Goal: Transaction & Acquisition: Book appointment/travel/reservation

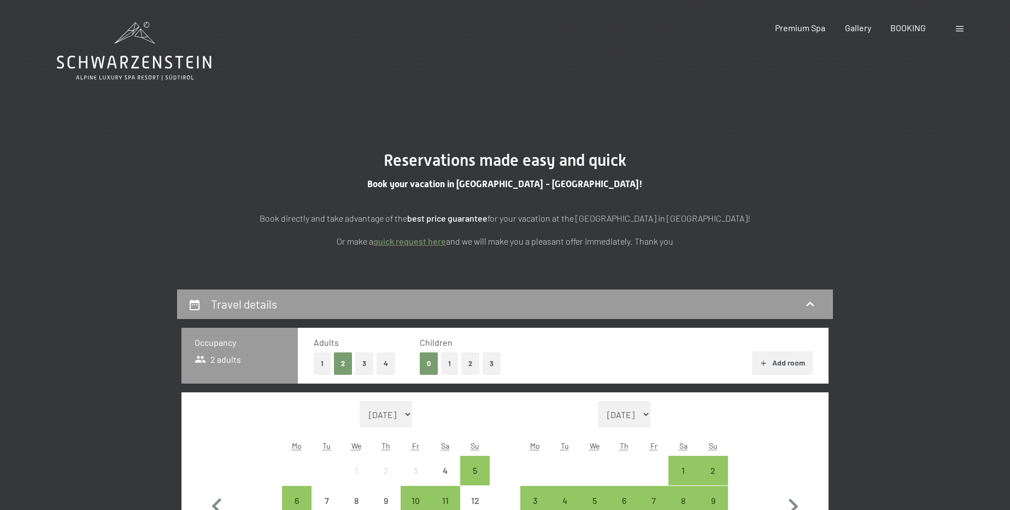
click at [476, 366] on button "2" at bounding box center [470, 363] width 18 height 22
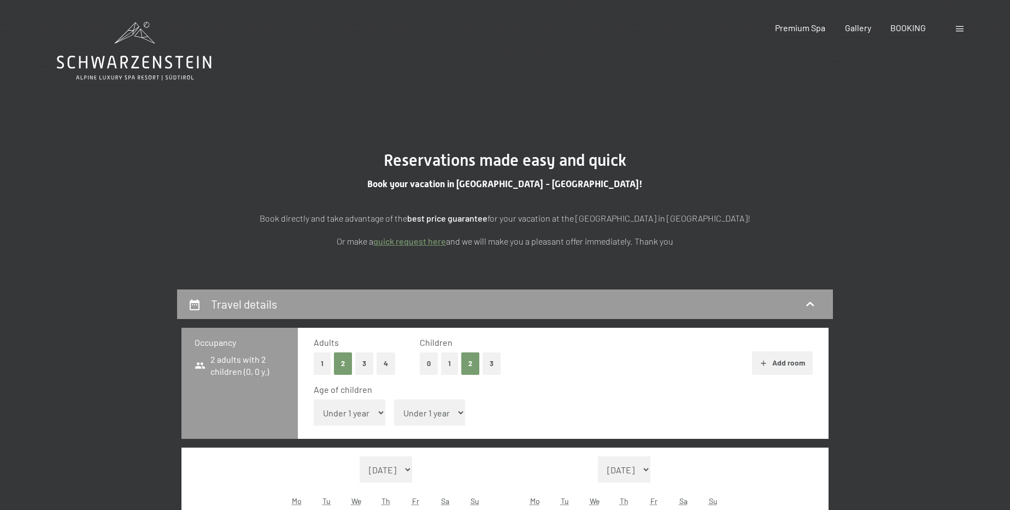
click at [383, 423] on select "Under 1 year 1 year 2 years 3 years 4 years 5 years 6 years 7 years 8 years 9 y…" at bounding box center [350, 412] width 72 height 26
select select "15"
click at [314, 399] on select "Under 1 year 1 year 2 years 3 years 4 years 5 years 6 years 7 years 8 years 9 y…" at bounding box center [350, 412] width 72 height 26
click at [407, 408] on select "Under 1 year 1 year 2 years 3 years 4 years 5 years 6 years 7 years 8 years 9 y…" at bounding box center [430, 412] width 72 height 26
select select "12"
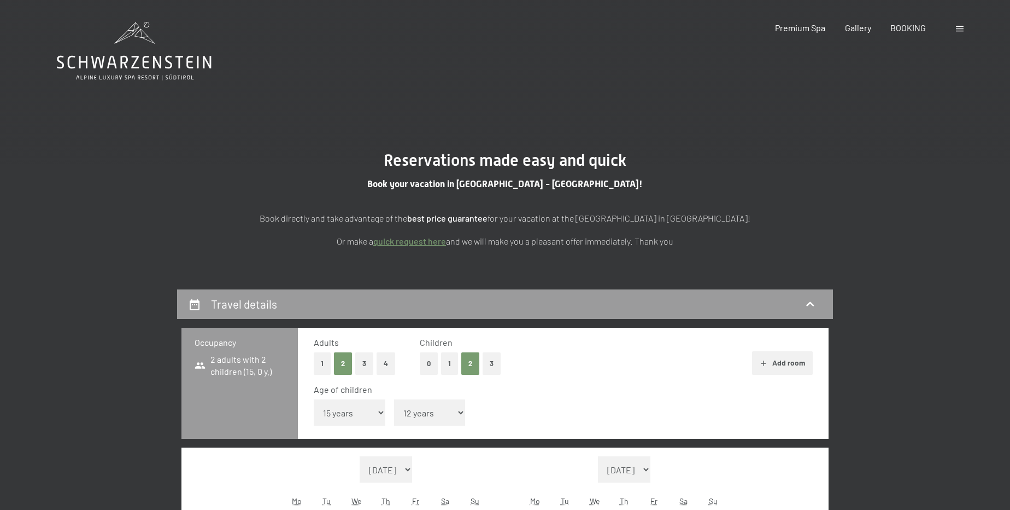
click at [394, 399] on select "Under 1 year 1 year 2 years 3 years 4 years 5 years 6 years 7 years 8 years 9 y…" at bounding box center [430, 412] width 72 height 26
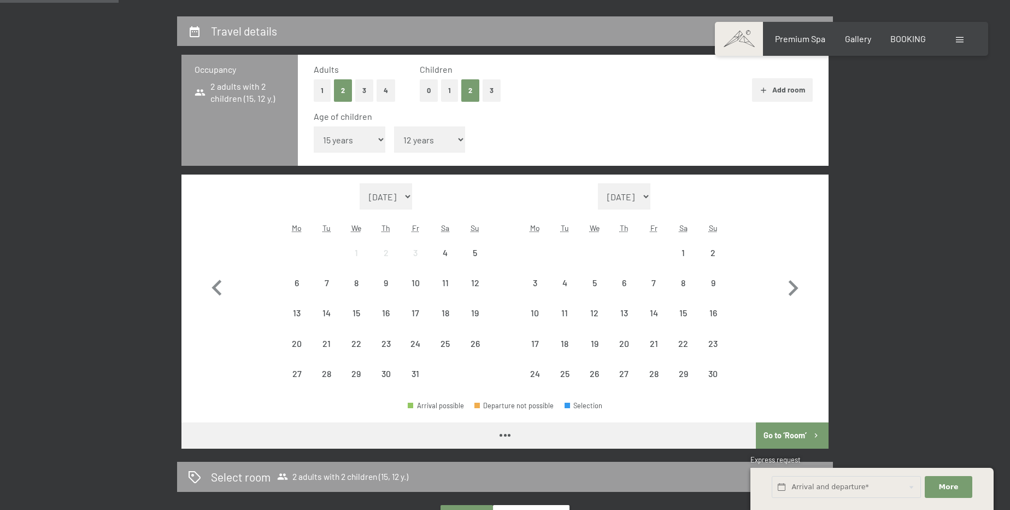
scroll to position [298, 0]
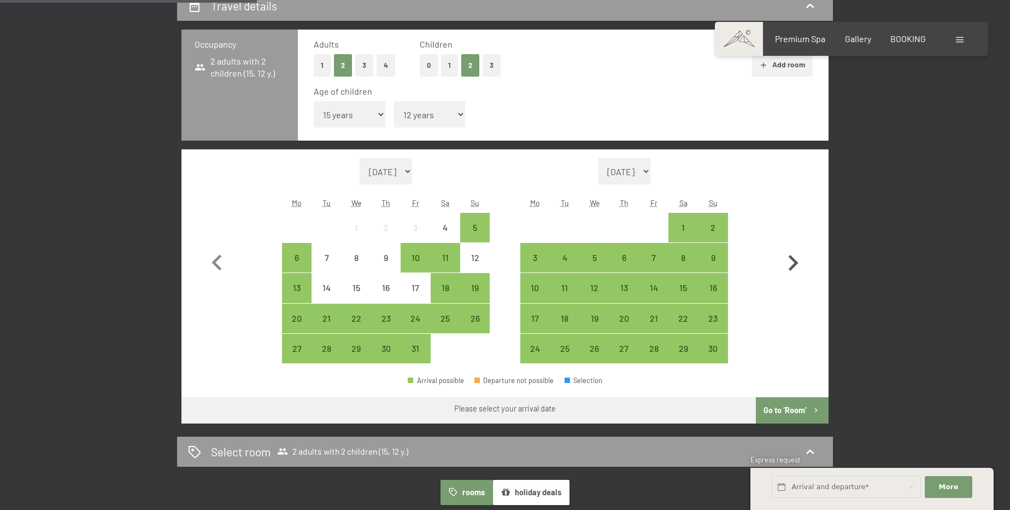
click at [792, 265] on icon "button" at bounding box center [793, 263] width 32 height 32
select select "2025-11-01"
select select "2025-12-01"
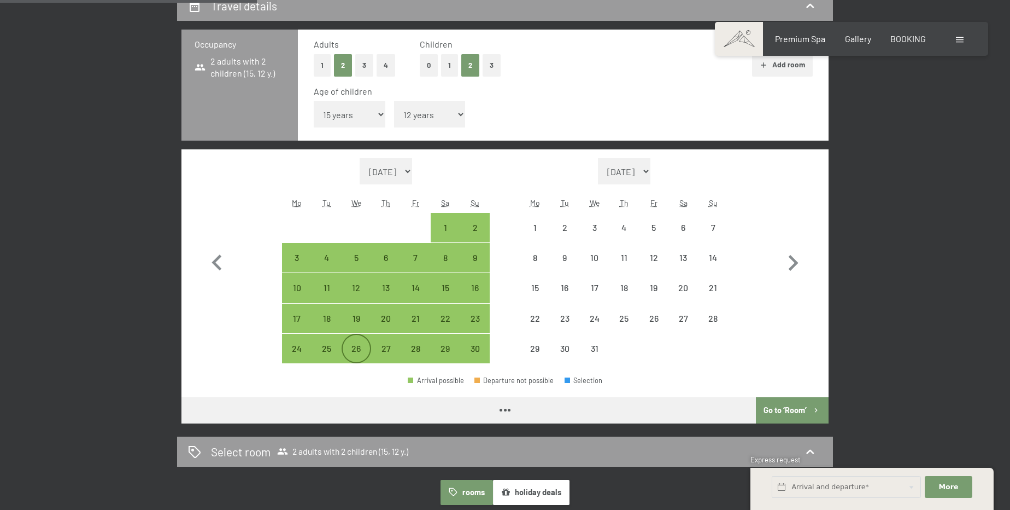
select select "2025-11-01"
select select "2025-12-01"
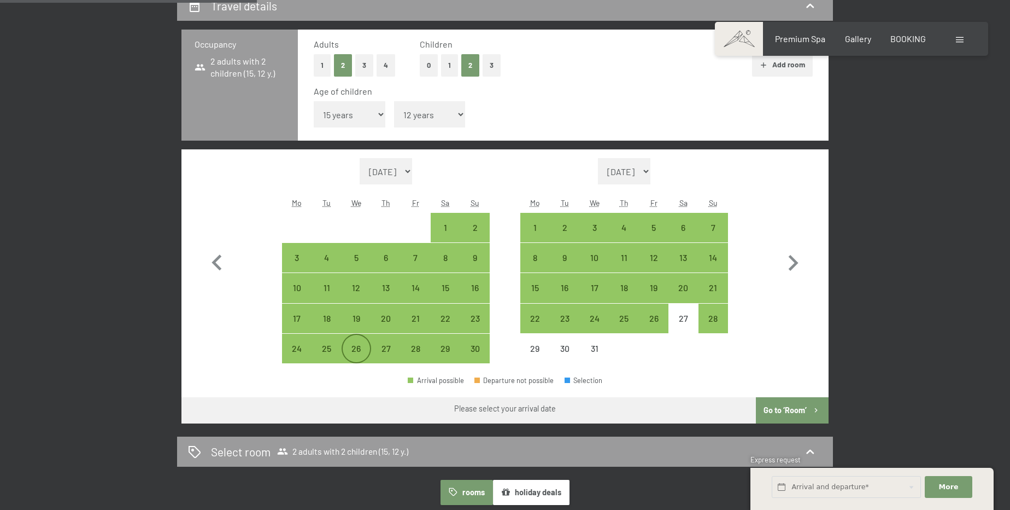
click at [356, 344] on div "26" at bounding box center [356, 357] width 27 height 27
select select "[DATE]"
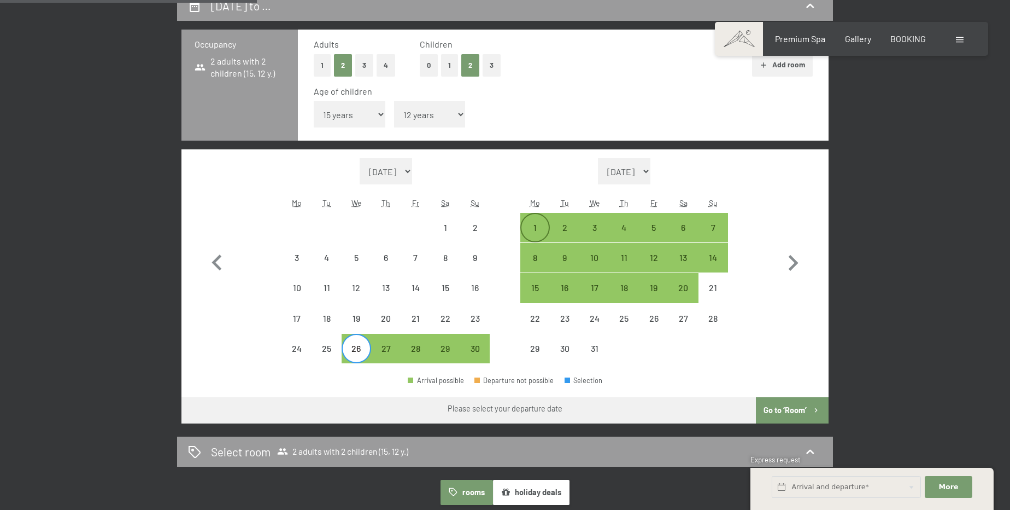
click at [532, 226] on div "1" at bounding box center [535, 236] width 27 height 27
select select "[DATE]"
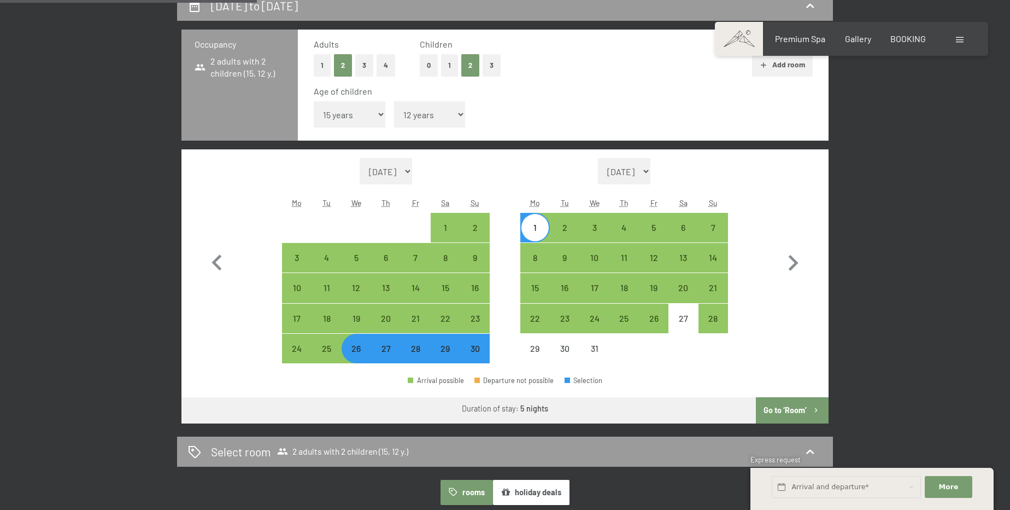
click at [806, 410] on button "Go to ‘Room’" at bounding box center [792, 410] width 73 height 26
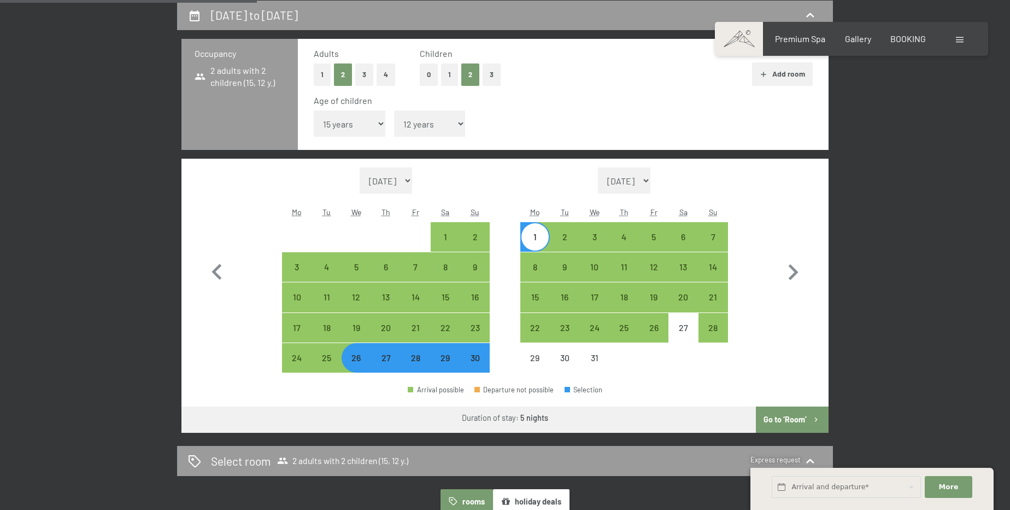
select select "2025-11-01"
select select "2025-12-01"
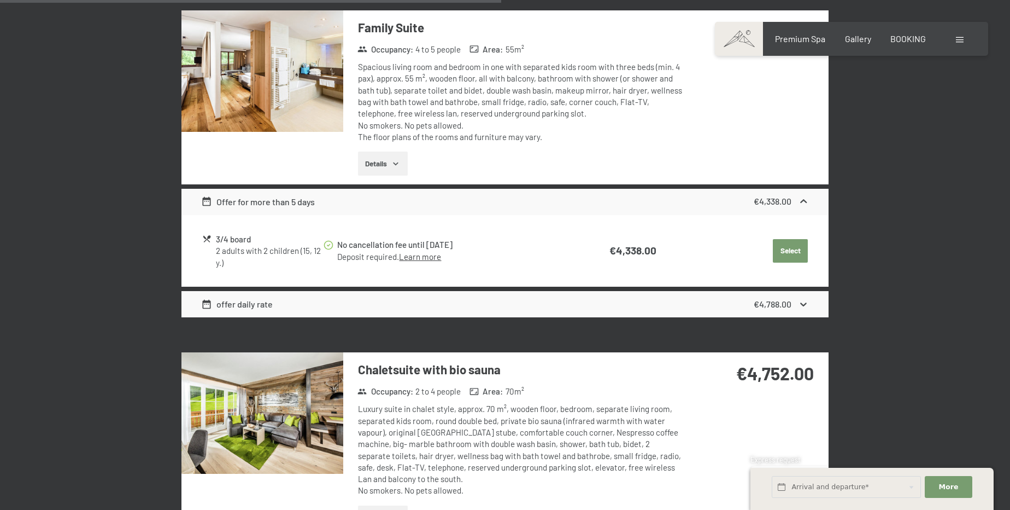
scroll to position [1581, 0]
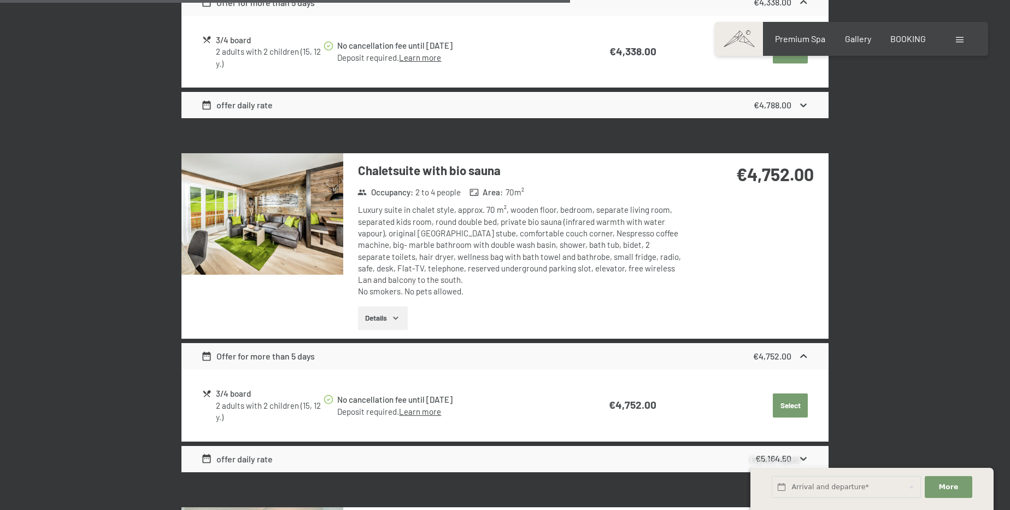
click at [379, 312] on button "Details" at bounding box center [383, 318] width 50 height 24
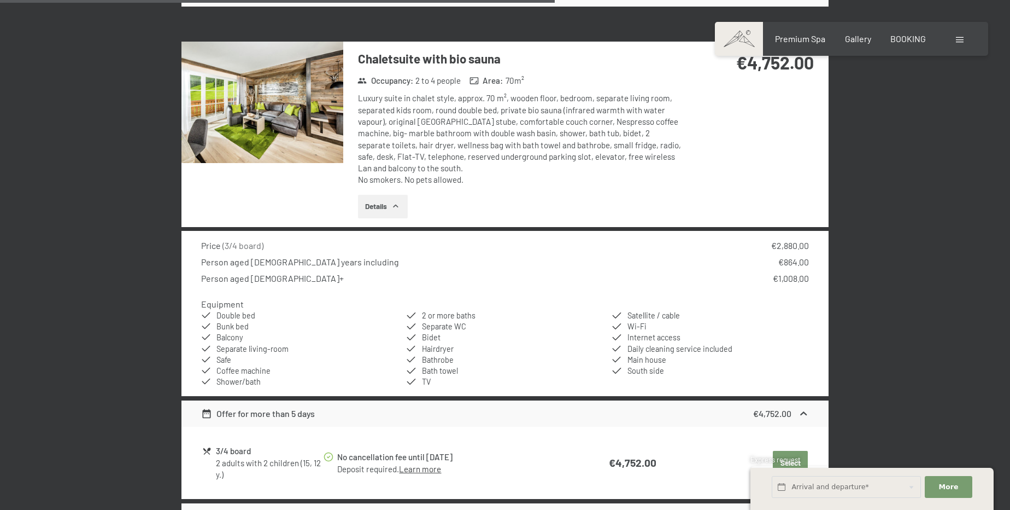
scroll to position [1730, 0]
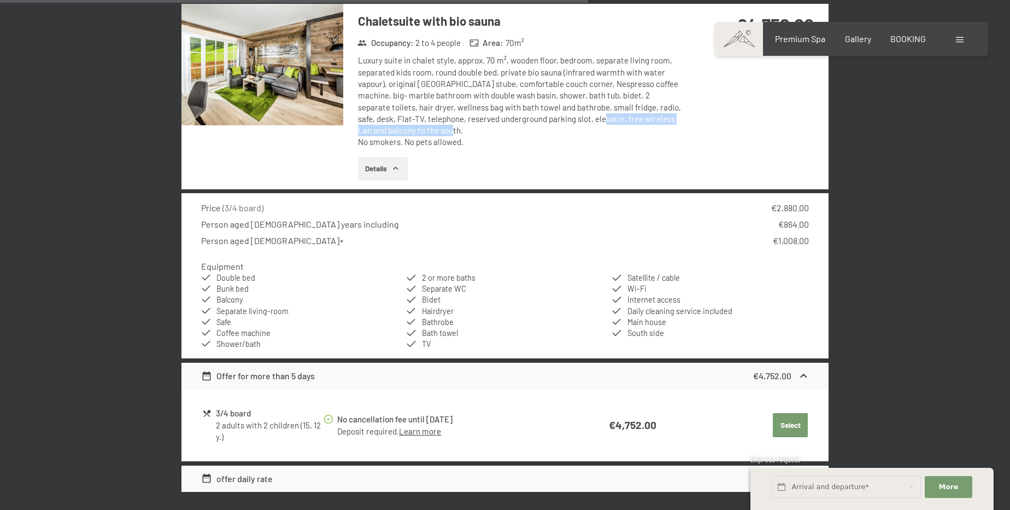
drag, startPoint x: 596, startPoint y: 113, endPoint x: 661, endPoint y: 131, distance: 67.7
click at [661, 131] on div "Luxury suite in chalet style, approx. 70 m², wooden floor, bedroom, separate li…" at bounding box center [520, 101] width 325 height 93
click at [803, 419] on button "Select" at bounding box center [790, 425] width 35 height 24
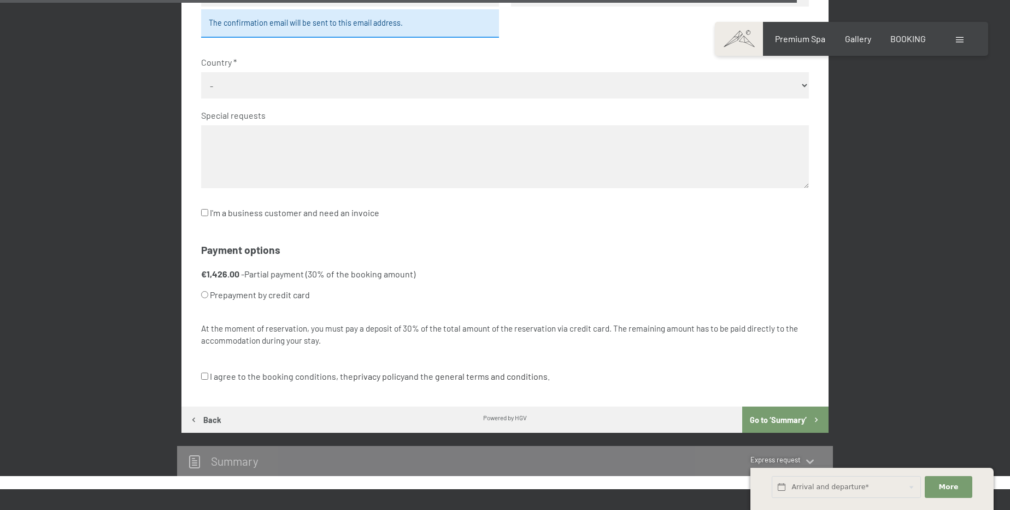
scroll to position [2824, 0]
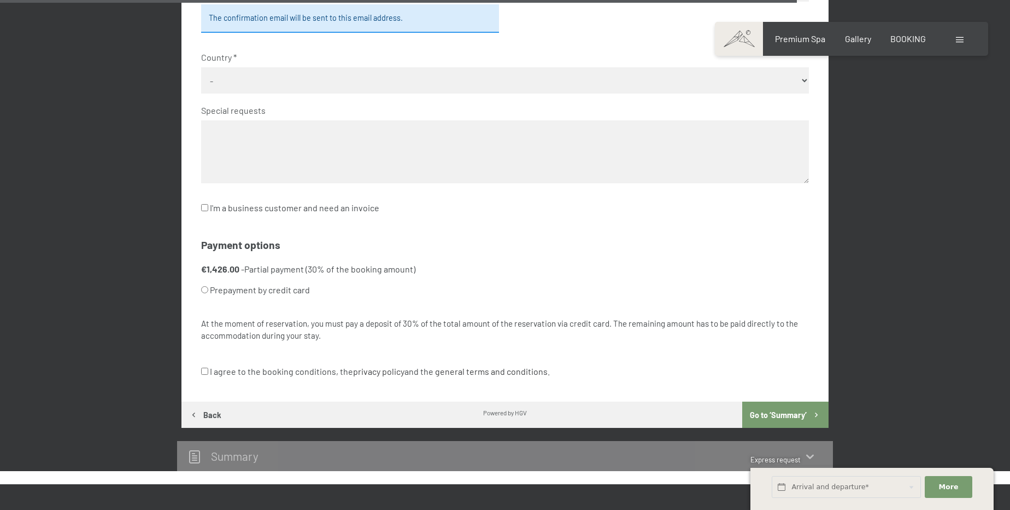
click at [227, 292] on label "Prepayment by credit card" at bounding box center [492, 289] width 582 height 21
click at [208, 292] on input "Prepayment by credit card" at bounding box center [204, 289] width 7 height 7
radio input "true"
click at [202, 372] on input "I agree to the booking conditions, the privacy policy and the general terms and…" at bounding box center [204, 370] width 7 height 7
checkbox input "true"
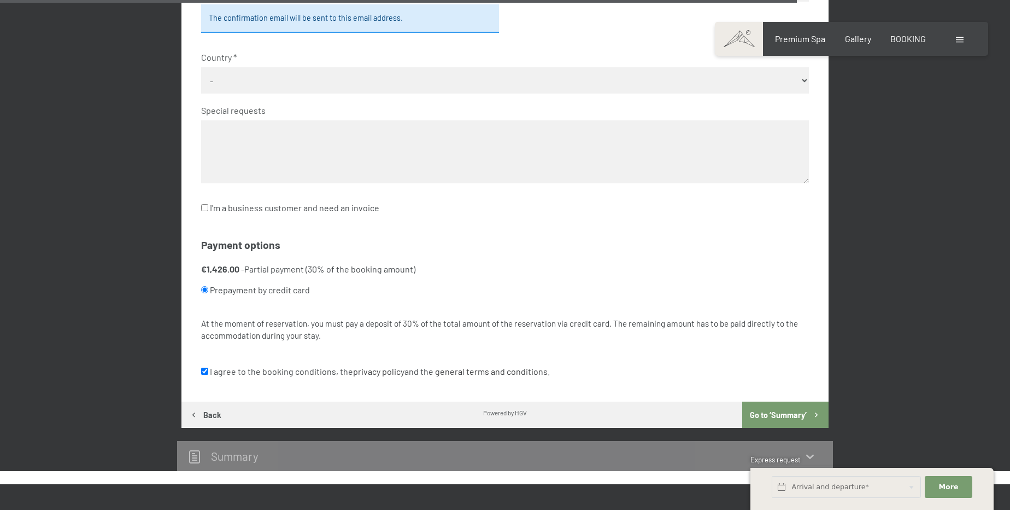
click at [766, 414] on button "Go to ‘Summary’" at bounding box center [785, 414] width 86 height 26
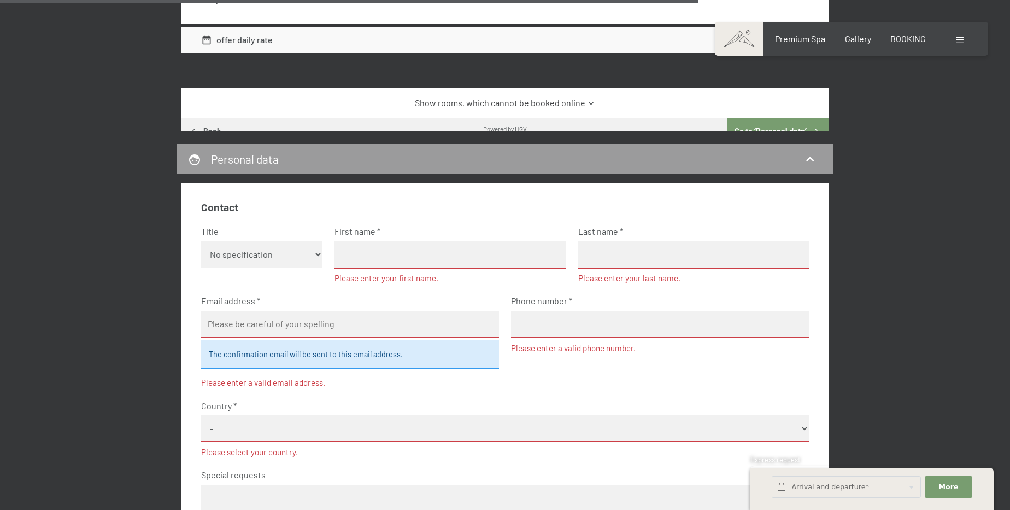
scroll to position [2504, 0]
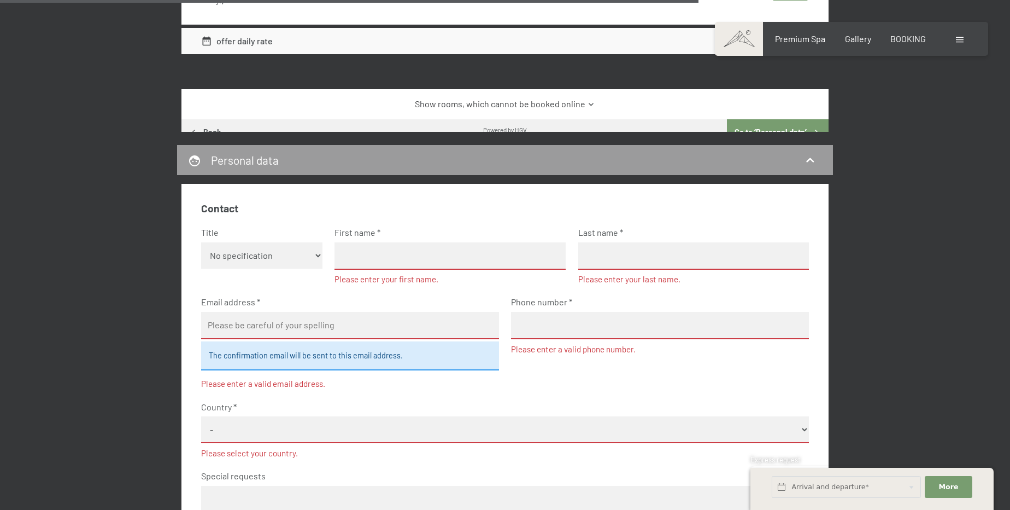
click at [381, 250] on input "text" at bounding box center [450, 255] width 231 height 27
type input "Anthony"
type input "Ramirez"
type input "Antr_57GTO@hotmail.com"
type input "9739412057"
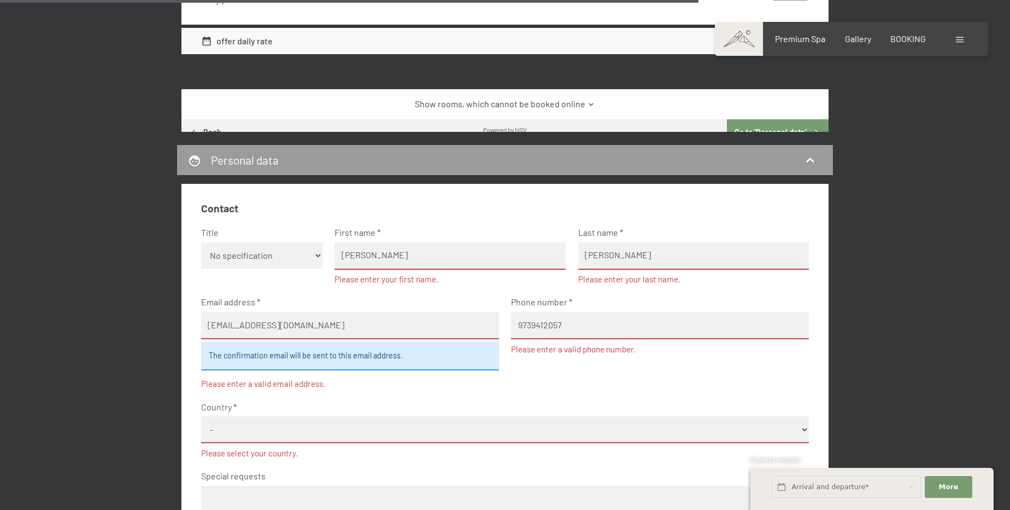
select select "USA"
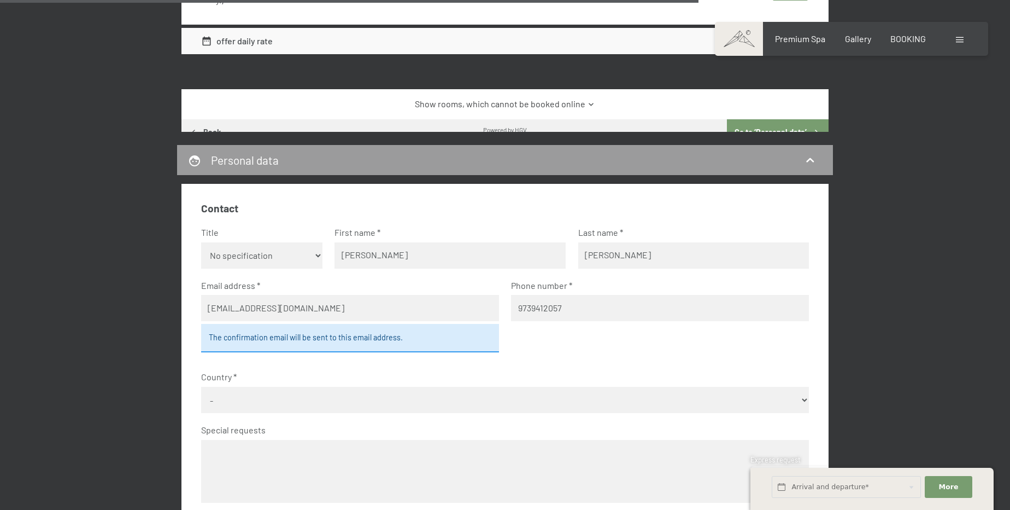
click at [389, 342] on div "The confirmation email will be sent to this email address." at bounding box center [350, 338] width 298 height 28
click at [341, 337] on div "The confirmation email will be sent to this email address." at bounding box center [350, 338] width 298 height 28
click at [337, 337] on div "The confirmation email will be sent to this email address." at bounding box center [350, 338] width 298 height 28
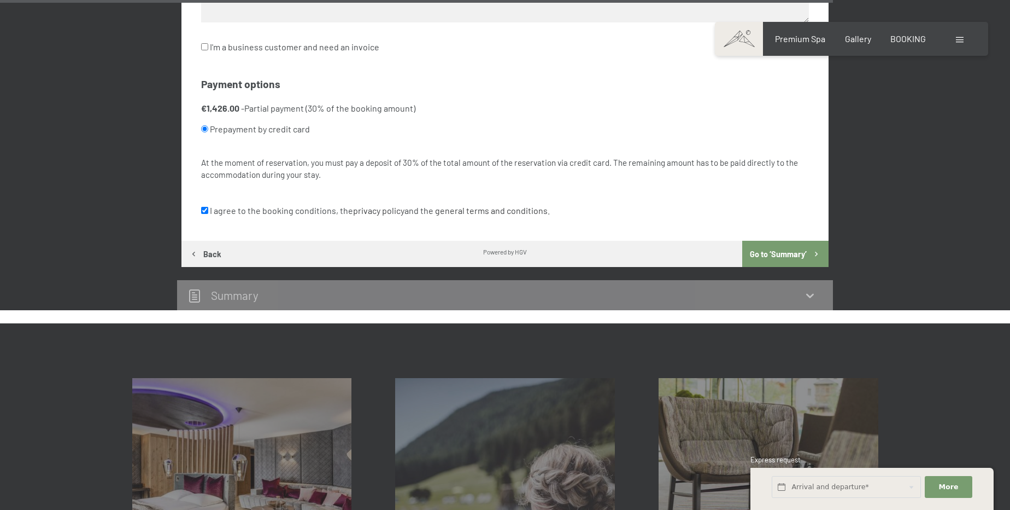
scroll to position [3001, 0]
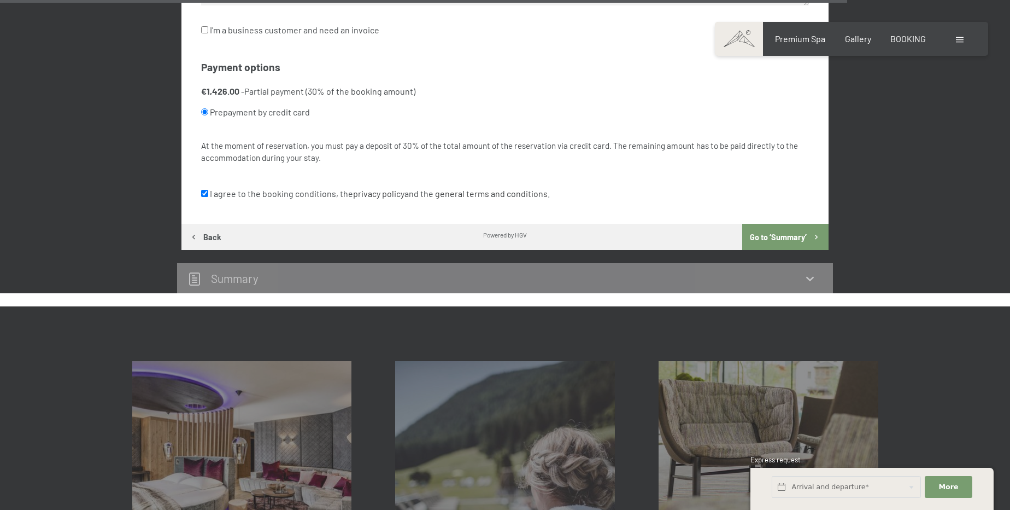
click at [813, 277] on icon at bounding box center [810, 279] width 8 height 4
click at [783, 236] on button "Go to ‘Summary’" at bounding box center [785, 237] width 86 height 26
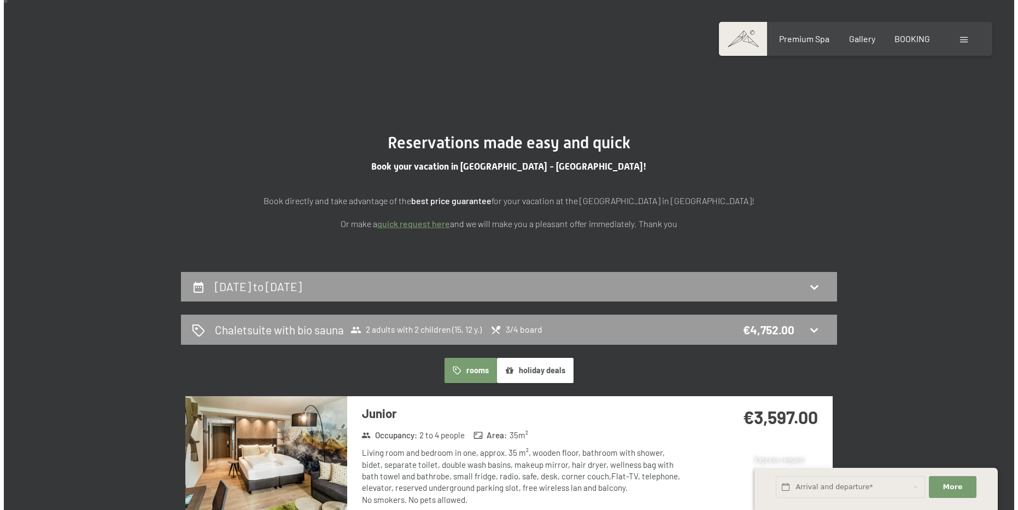
scroll to position [0, 0]
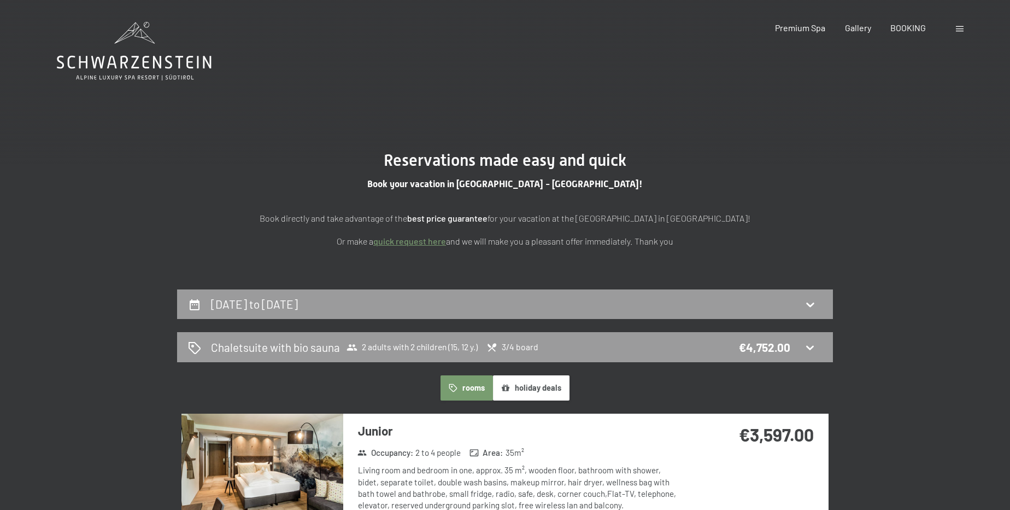
click at [954, 28] on div "Booking Enquiries Premium Spa Gallery BOOKING DE IT EN Vouchers Gallery Enquiri…" at bounding box center [852, 28] width 230 height 12
click at [956, 28] on div at bounding box center [961, 28] width 10 height 12
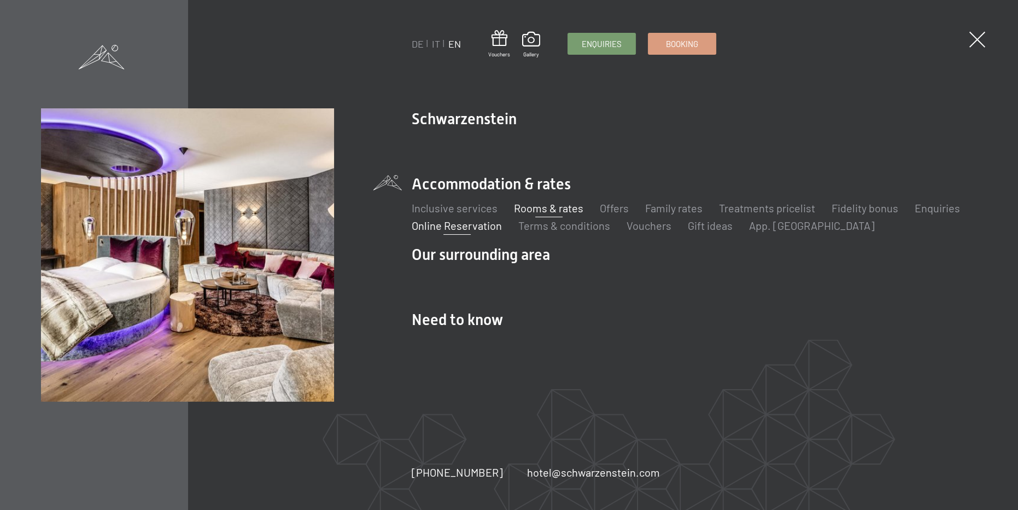
click at [555, 209] on link "Rooms & rates" at bounding box center [548, 207] width 69 height 13
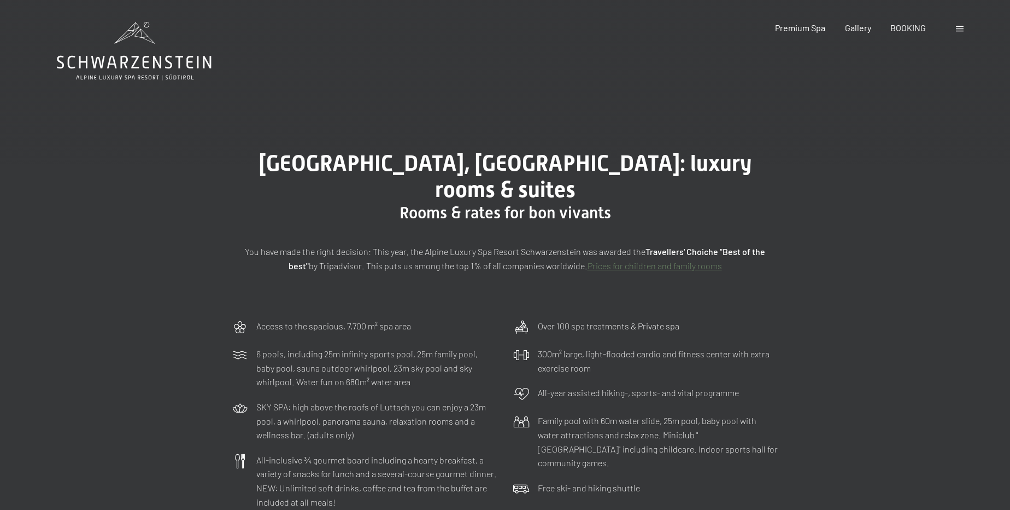
click at [637, 260] on link "Prices for children and family rooms" at bounding box center [655, 265] width 134 height 10
click at [632, 260] on link "Prices for children and family rooms" at bounding box center [655, 265] width 134 height 10
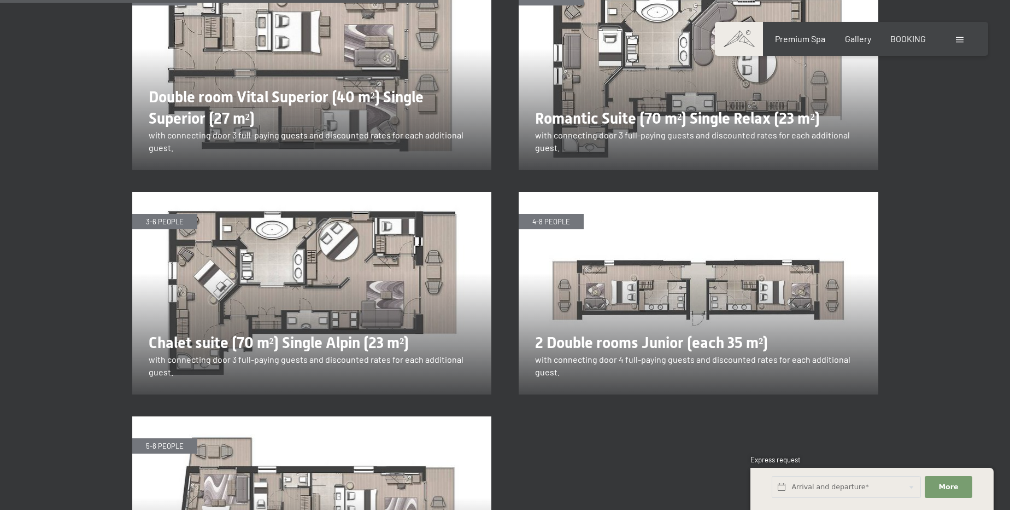
scroll to position [1938, 0]
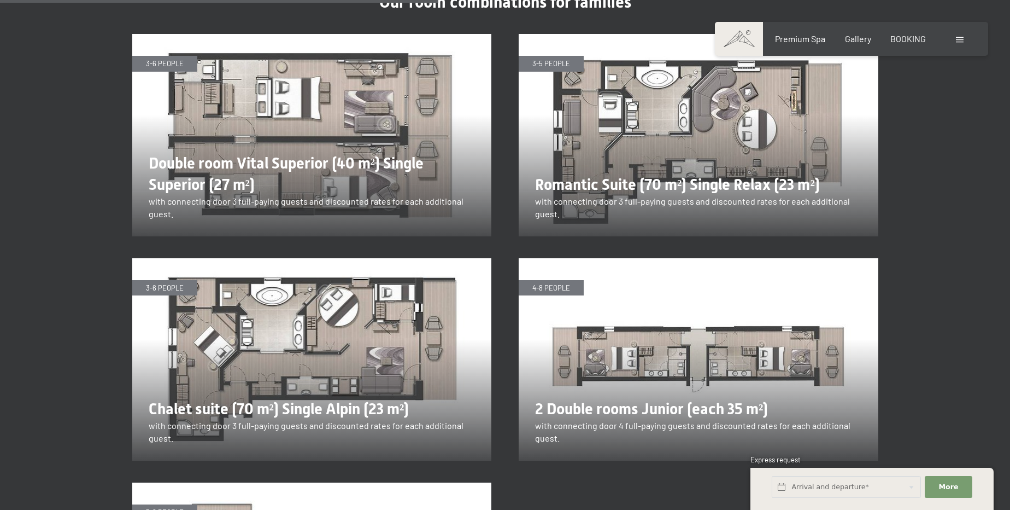
click at [703, 128] on img at bounding box center [699, 135] width 360 height 202
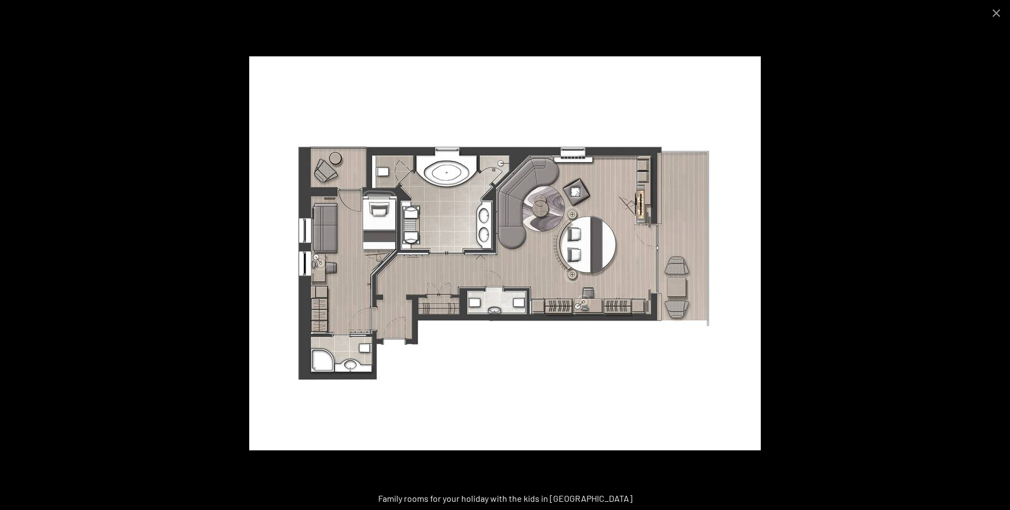
click at [276, 180] on img at bounding box center [505, 253] width 512 height 394
click at [230, 181] on div at bounding box center [505, 255] width 1010 height 510
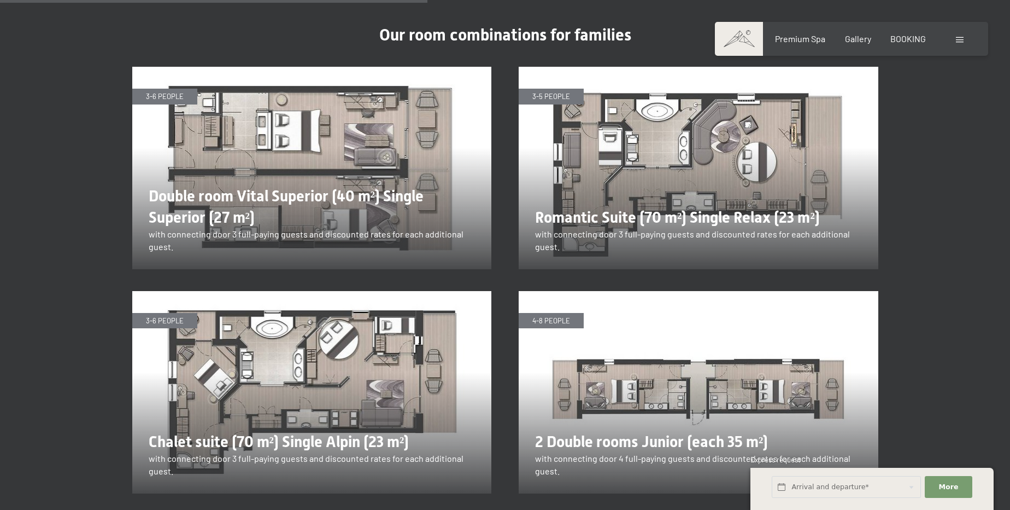
scroll to position [1888, 0]
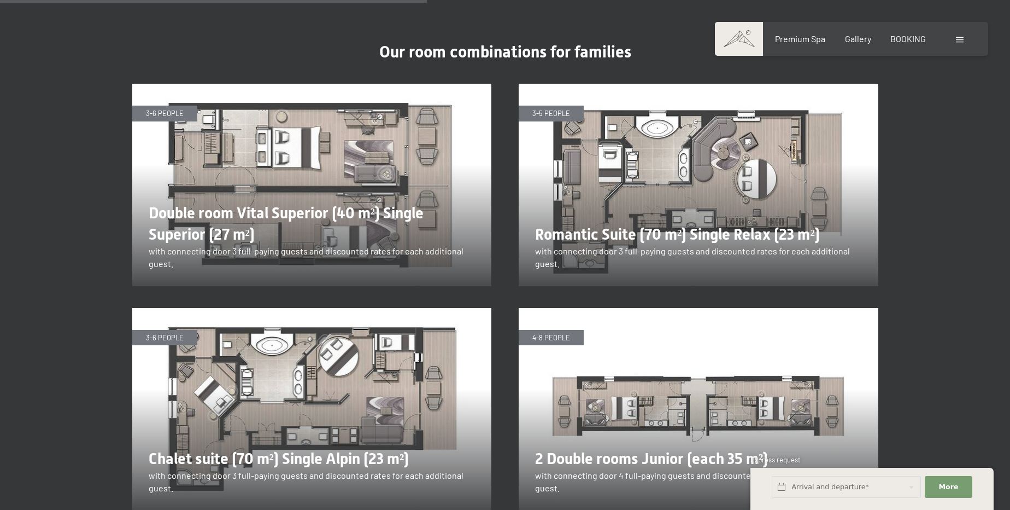
click at [376, 142] on img at bounding box center [312, 185] width 360 height 202
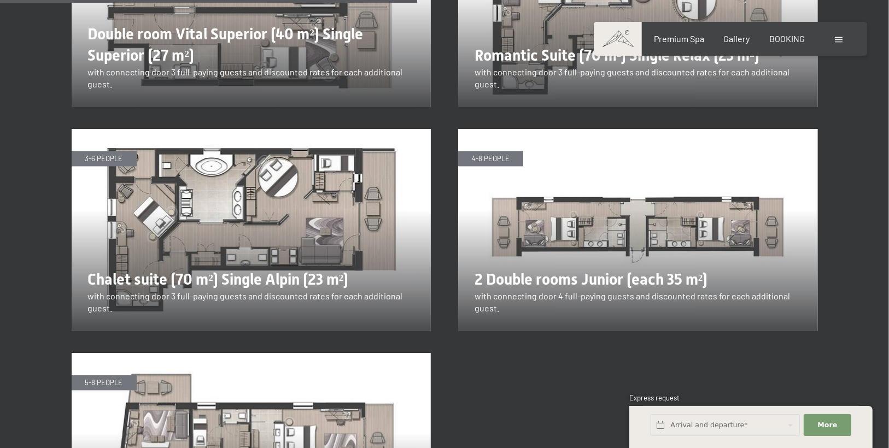
scroll to position [2063, 0]
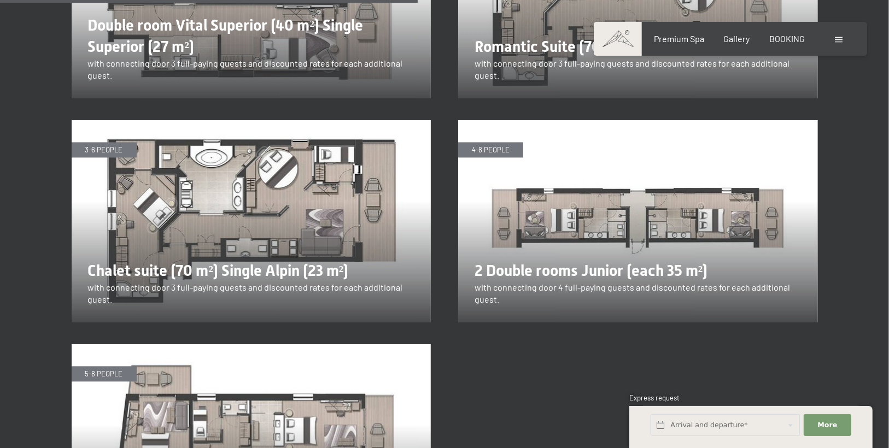
click at [694, 175] on img at bounding box center [638, 221] width 360 height 202
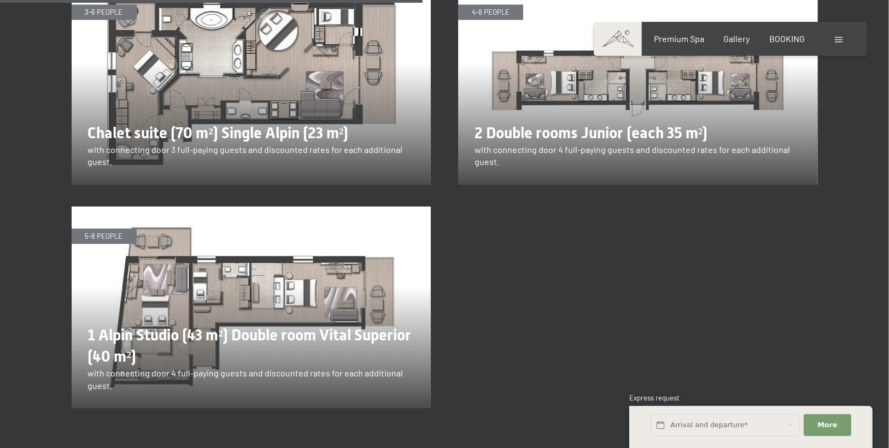
scroll to position [2238, 0]
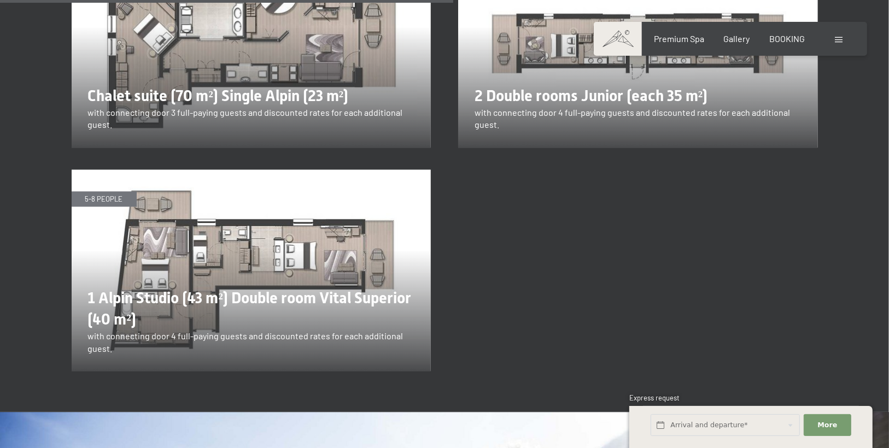
click at [255, 195] on img at bounding box center [252, 270] width 360 height 202
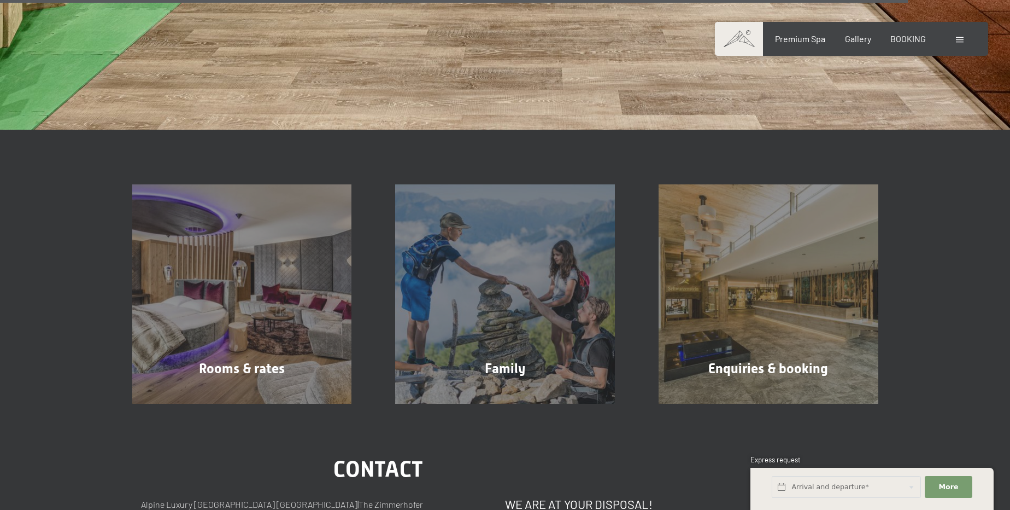
scroll to position [4207, 0]
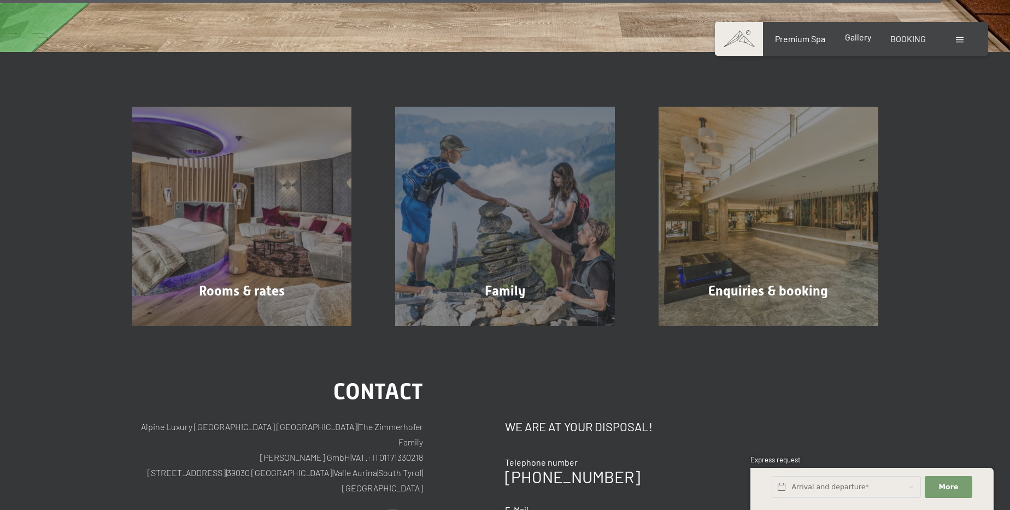
click at [864, 36] on span "Gallery" at bounding box center [858, 37] width 26 height 10
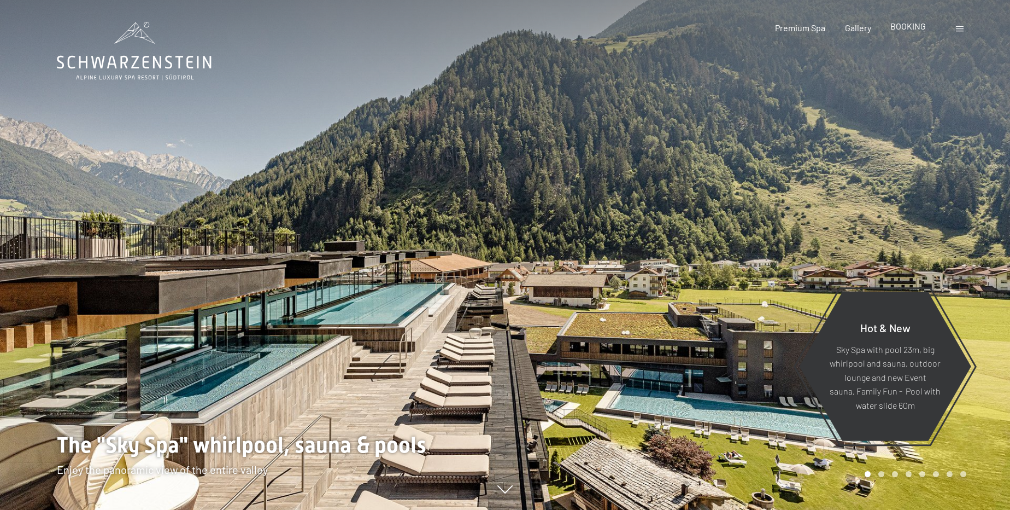
click at [915, 32] on div "BOOKING" at bounding box center [909, 26] width 36 height 12
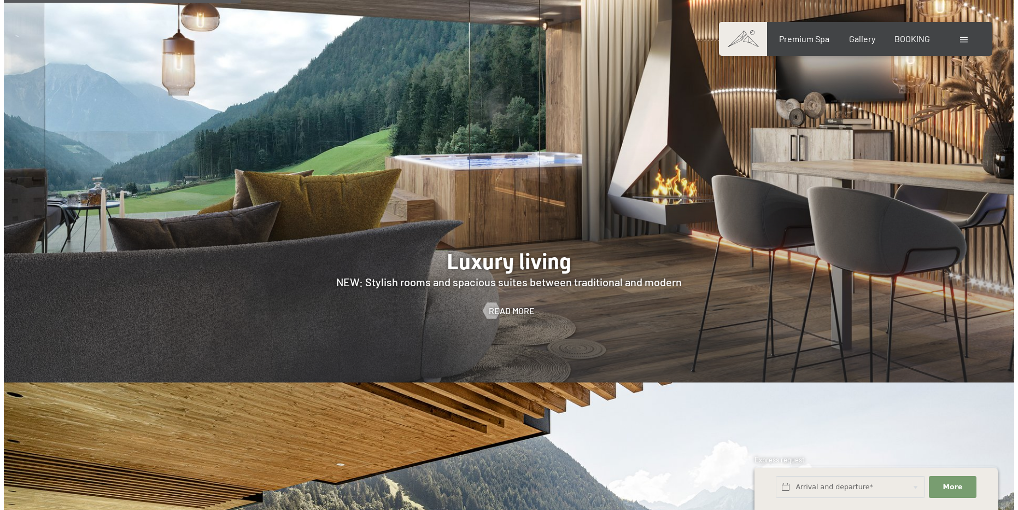
scroll to position [1143, 0]
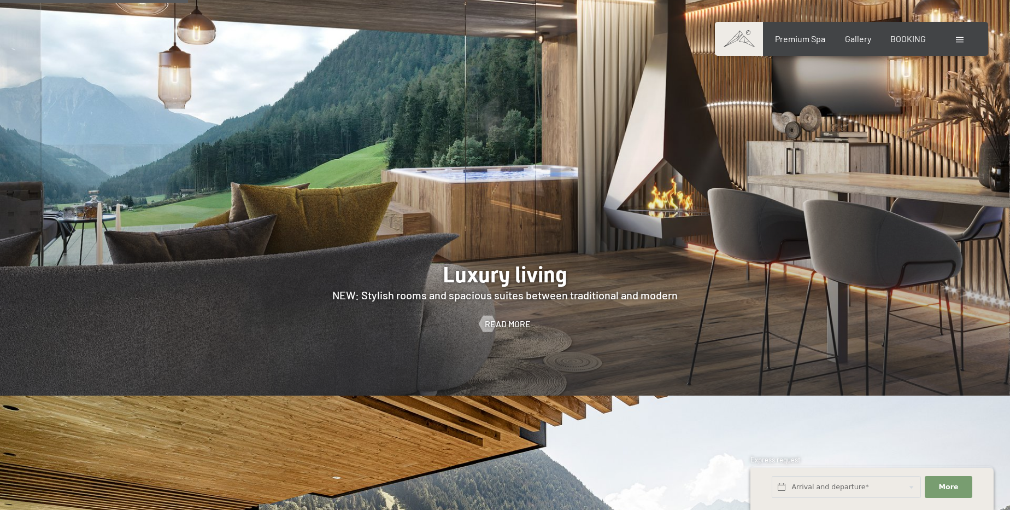
click at [961, 40] on span at bounding box center [960, 39] width 8 height 5
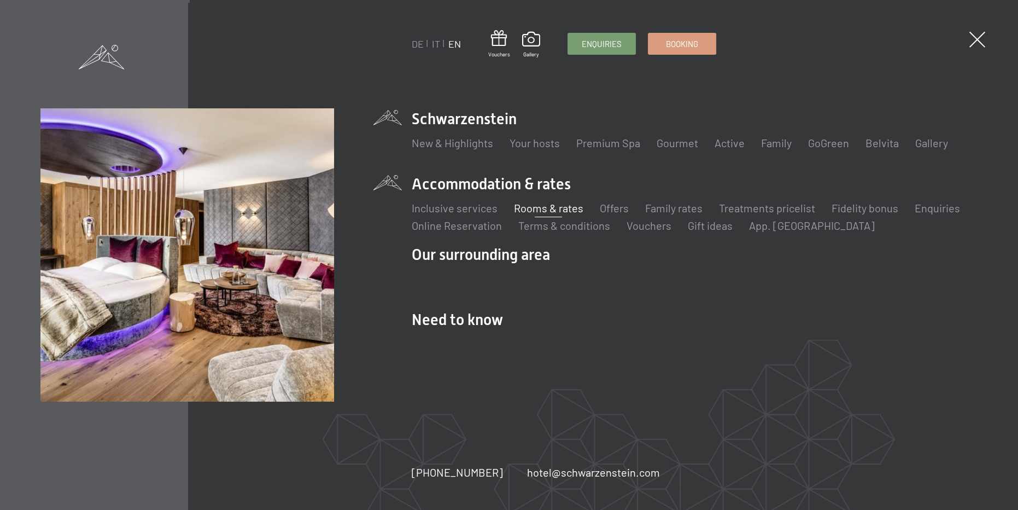
click at [564, 212] on link "Rooms & rates" at bounding box center [548, 207] width 69 height 13
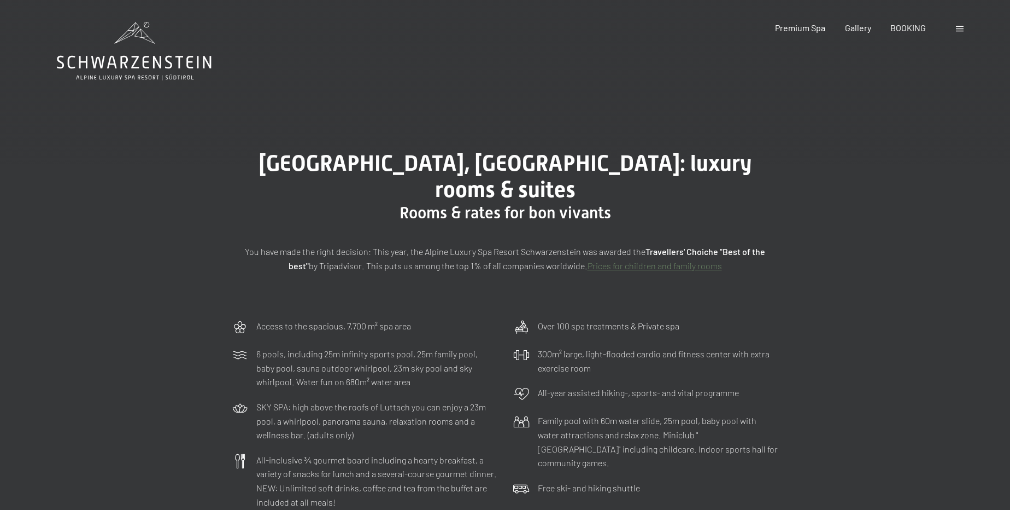
click at [647, 260] on link "Prices for children and family rooms" at bounding box center [655, 265] width 134 height 10
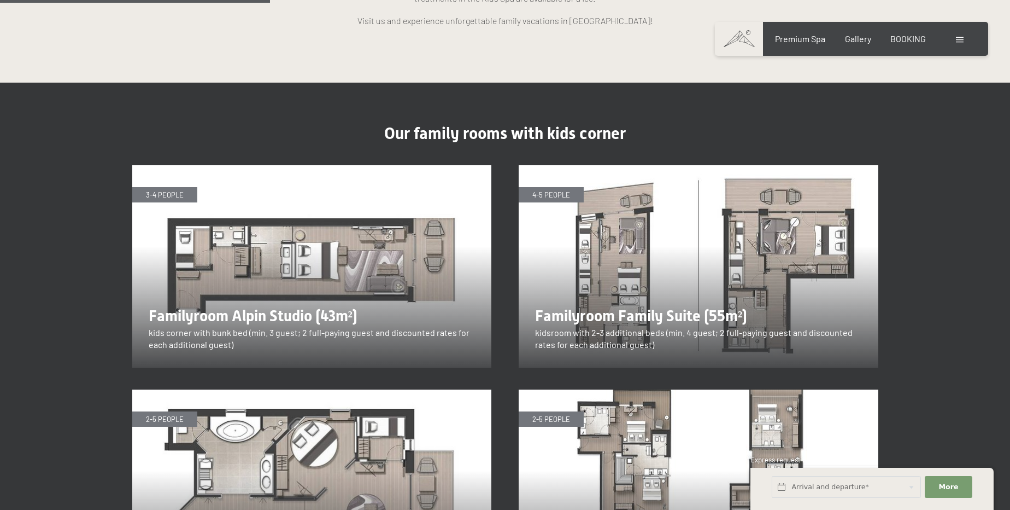
scroll to position [1391, 0]
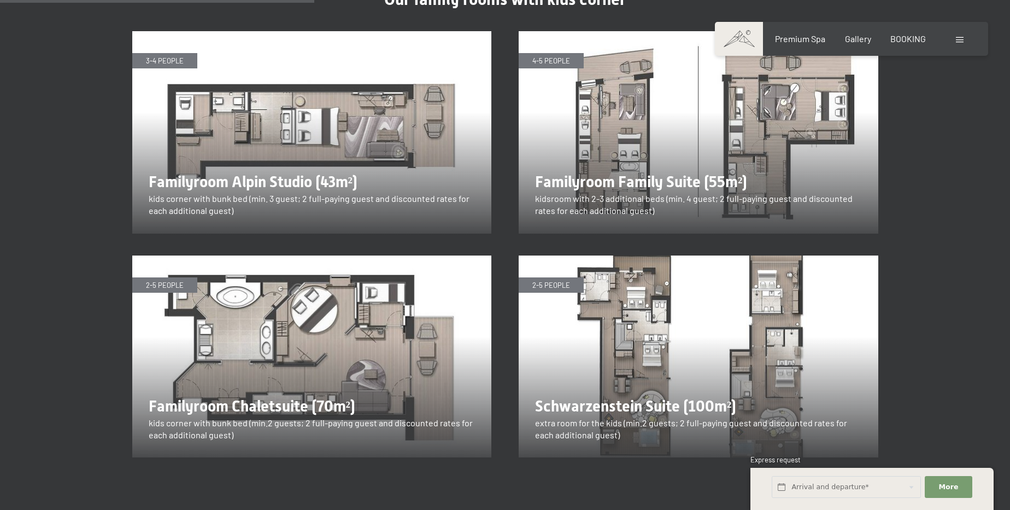
click at [618, 144] on img at bounding box center [699, 132] width 360 height 202
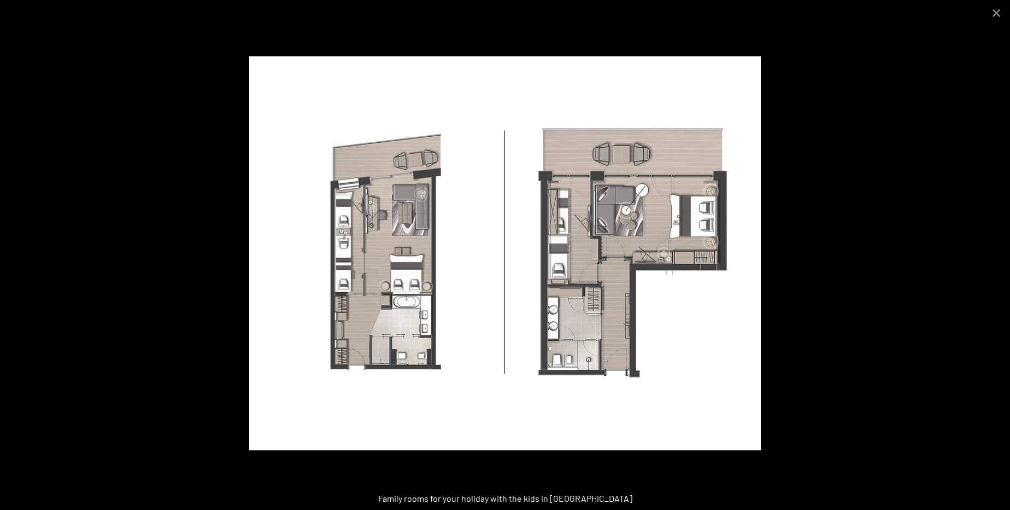
click at [904, 163] on div at bounding box center [505, 255] width 1010 height 510
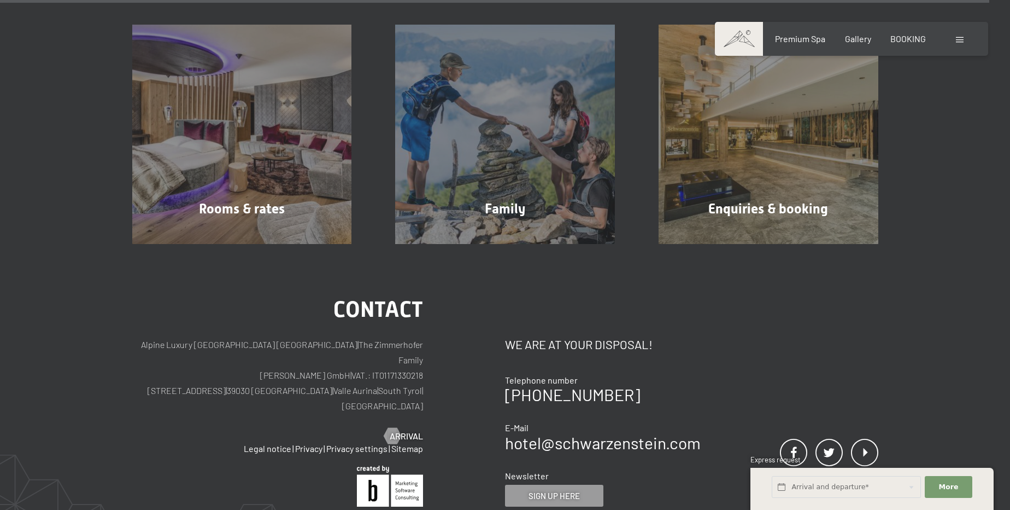
scroll to position [4075, 0]
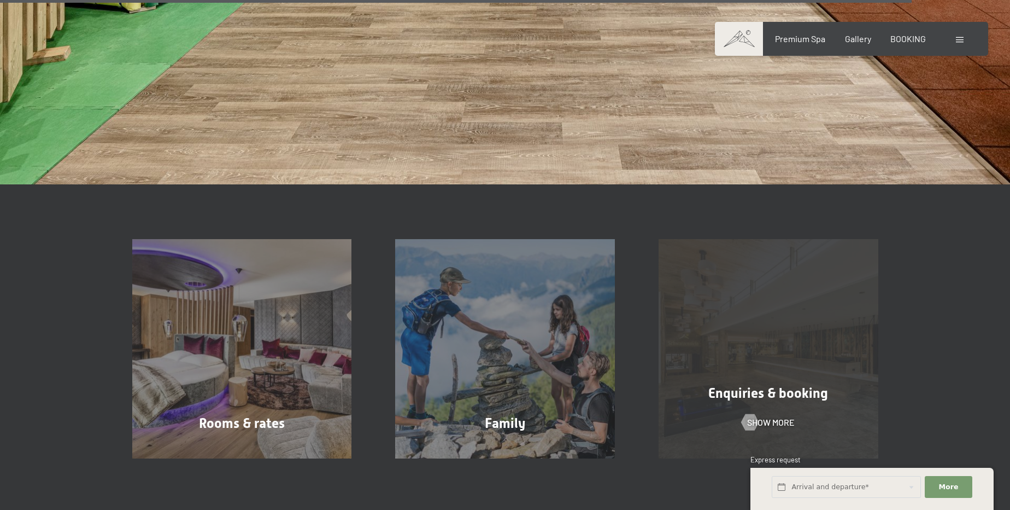
click at [770, 387] on div "Enquiries & booking" at bounding box center [769, 392] width 264 height 19
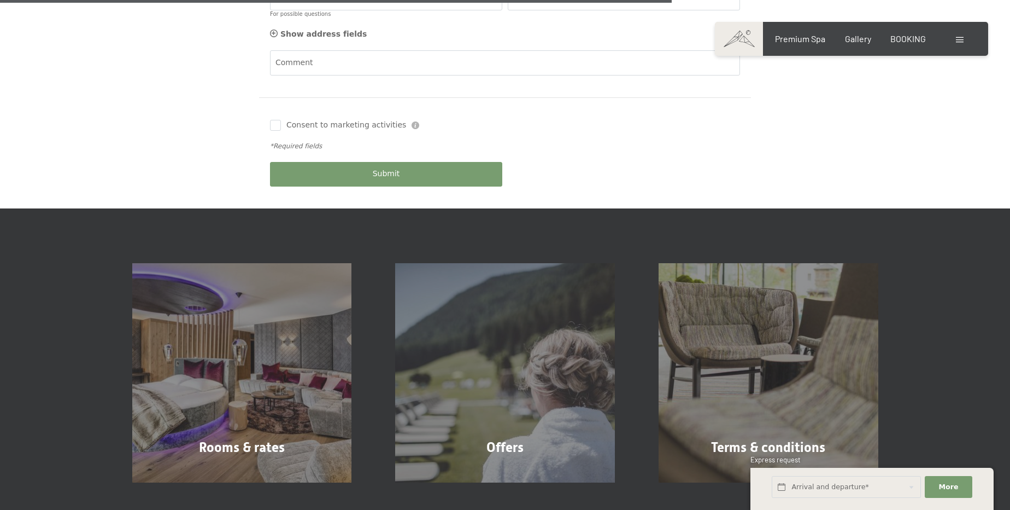
scroll to position [695, 0]
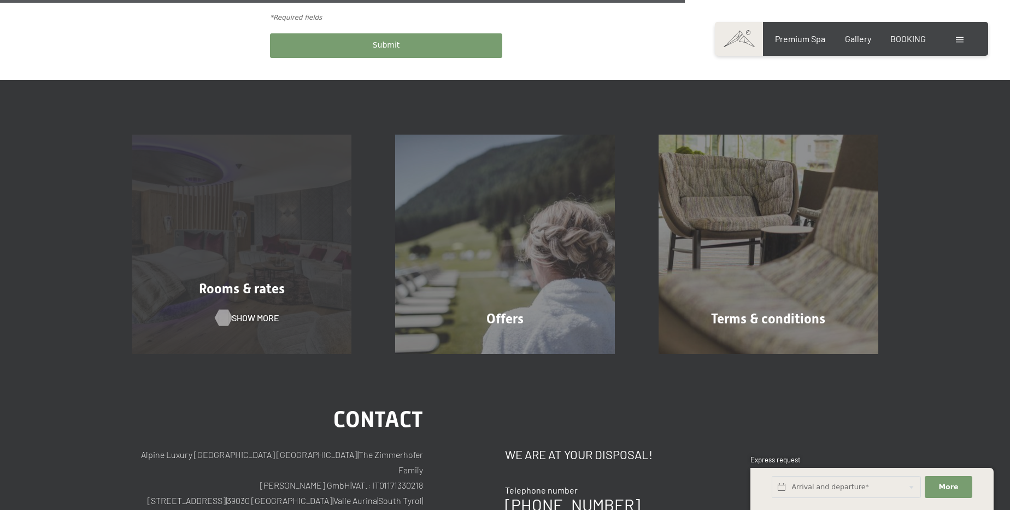
click at [259, 312] on span "Show more" at bounding box center [256, 318] width 48 height 12
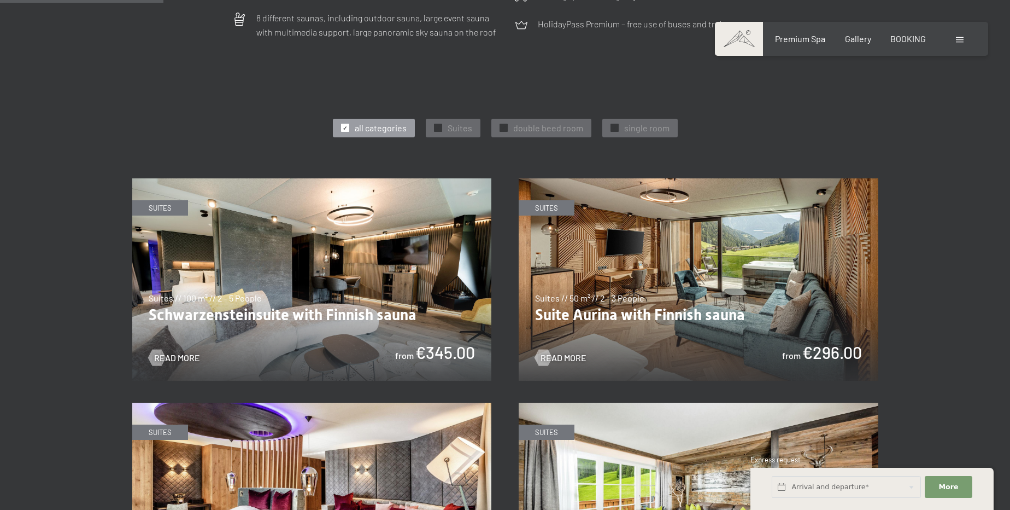
scroll to position [547, 0]
click at [440, 125] on span "✓" at bounding box center [438, 129] width 4 height 8
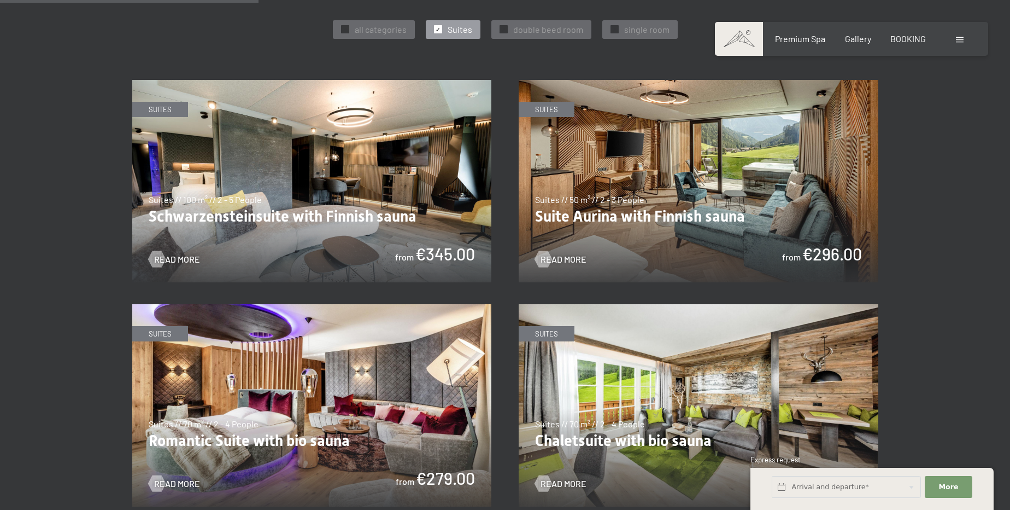
scroll to position [447, 0]
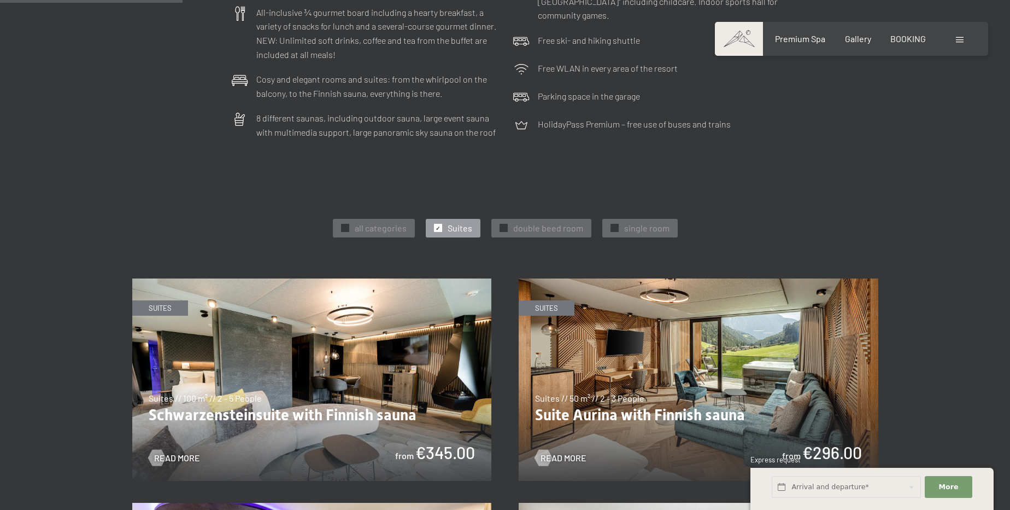
click at [462, 222] on span "Suites" at bounding box center [460, 228] width 25 height 12
click at [366, 222] on span "all categories" at bounding box center [381, 228] width 52 height 12
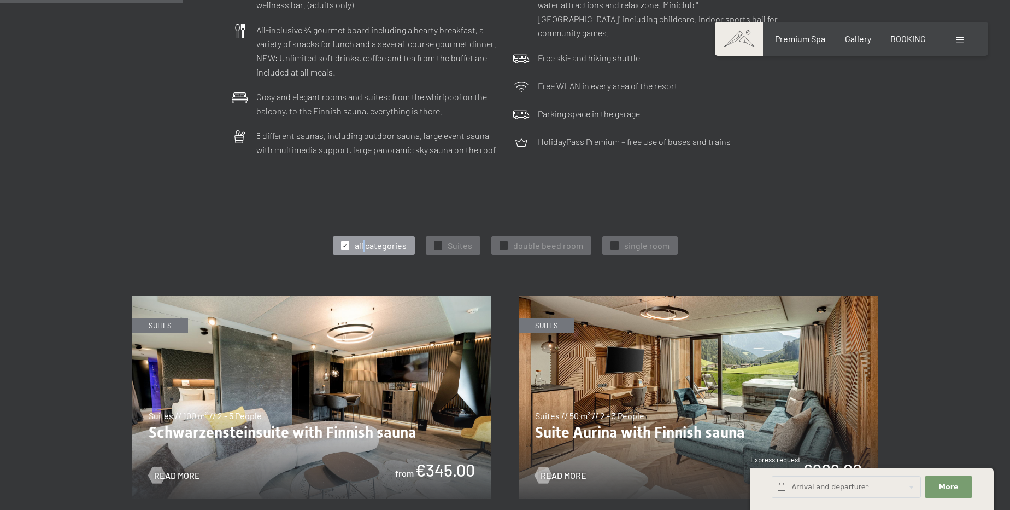
scroll to position [99, 0]
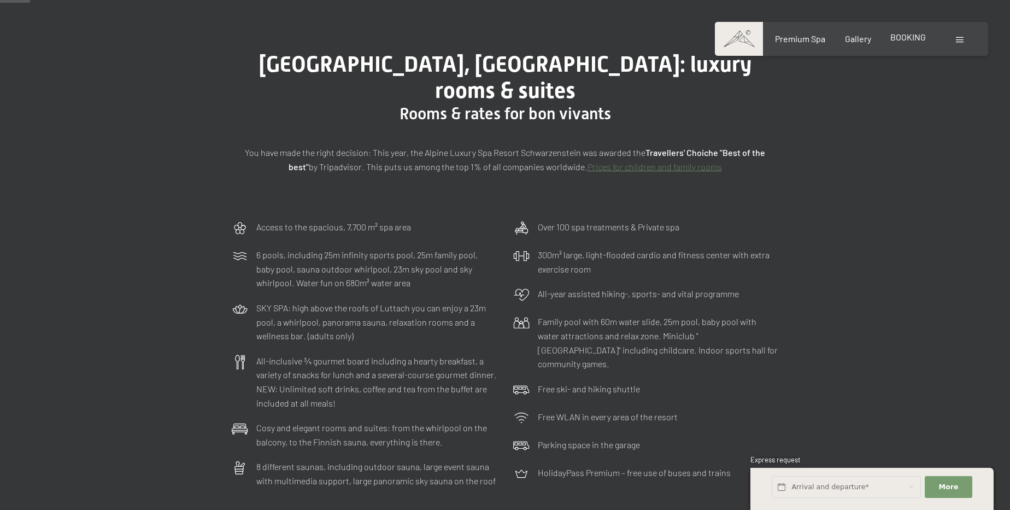
click at [912, 41] on span "BOOKING" at bounding box center [909, 37] width 36 height 10
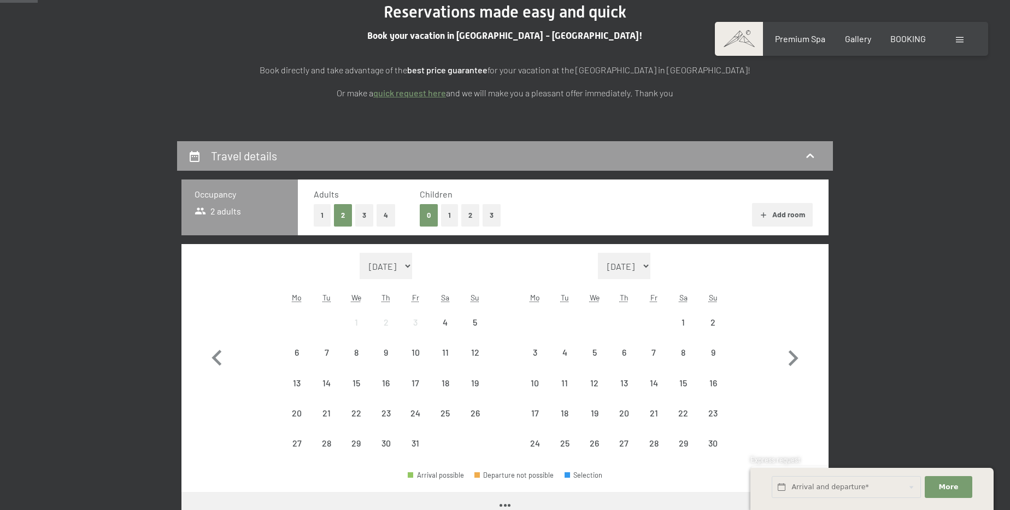
scroll to position [149, 0]
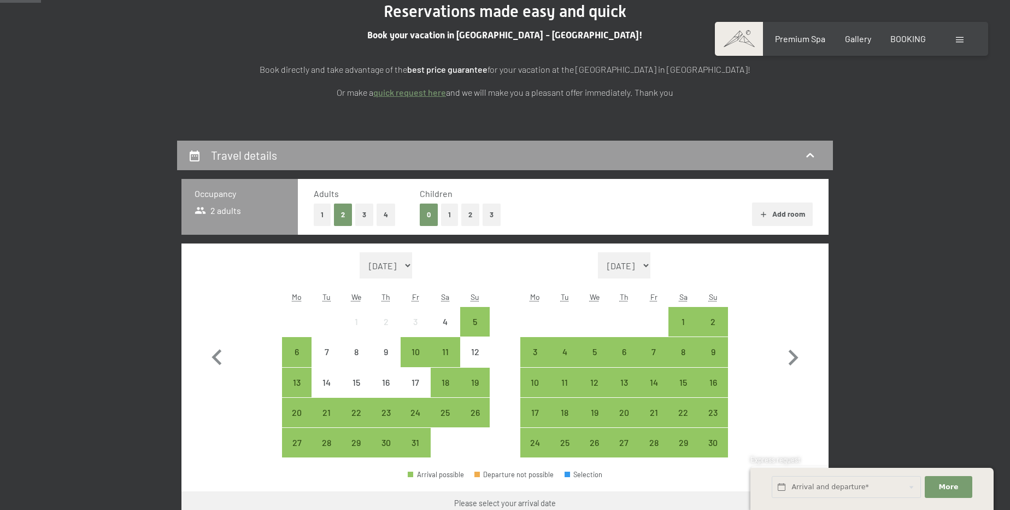
click at [490, 217] on button "3" at bounding box center [492, 214] width 18 height 22
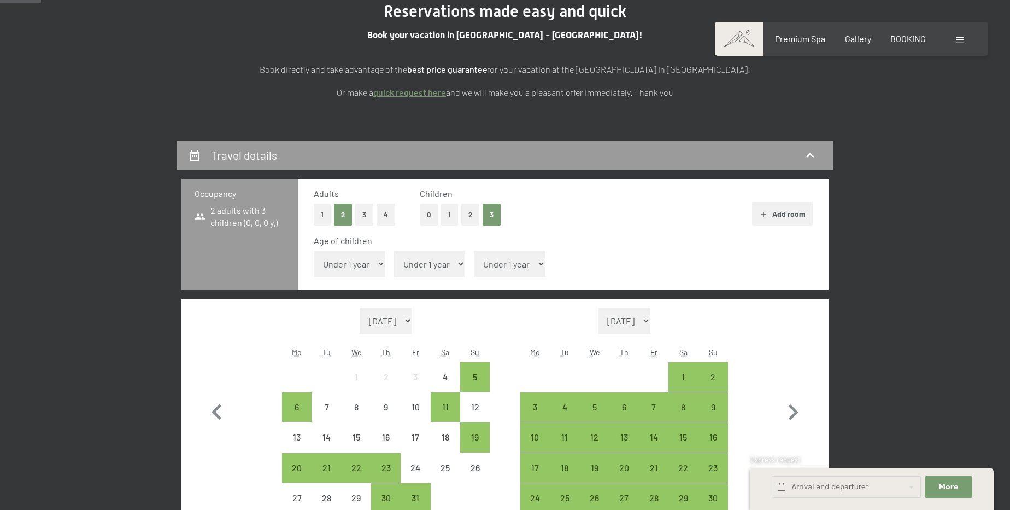
click at [338, 264] on select "Under 1 year 1 year 2 years 3 years 4 years 5 years 6 years 7 years 8 years 9 y…" at bounding box center [350, 263] width 72 height 26
select select "12"
click at [314, 250] on select "Under 1 year 1 year 2 years 3 years 4 years 5 years 6 years 7 years 8 years 9 y…" at bounding box center [350, 263] width 72 height 26
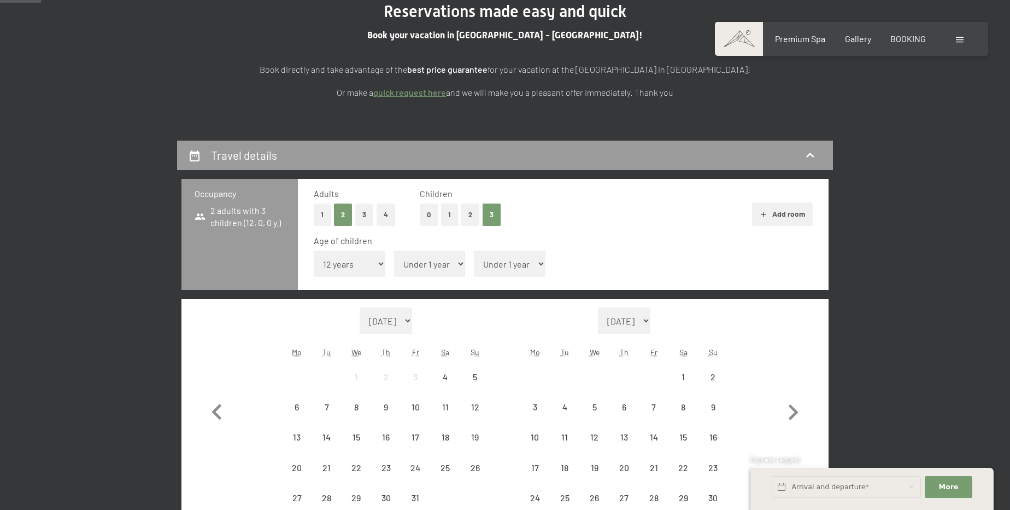
click at [417, 256] on select "Under 1 year 1 year 2 years 3 years 4 years 5 years 6 years 7 years 8 years 9 y…" at bounding box center [430, 263] width 72 height 26
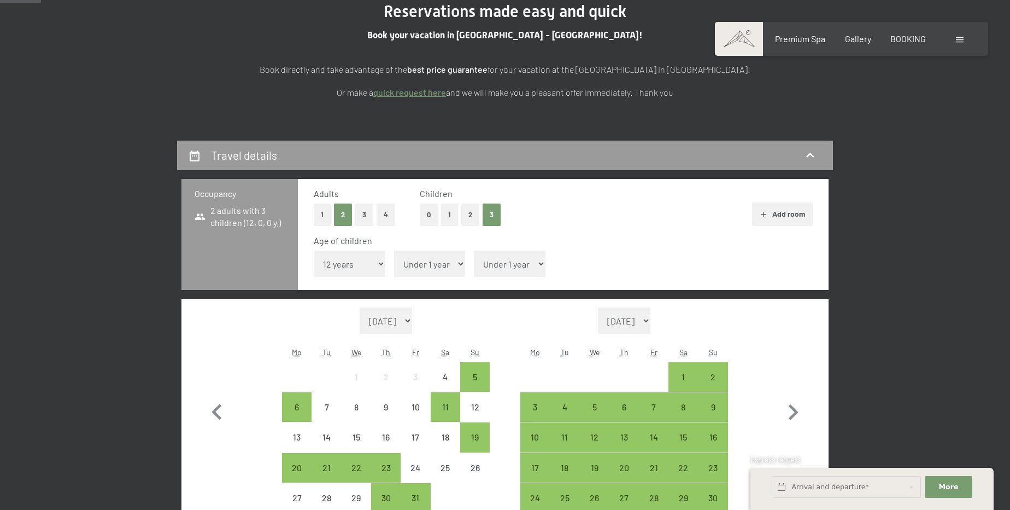
select select "15"
click at [394, 250] on select "Under 1 year 1 year 2 years 3 years 4 years 5 years 6 years 7 years 8 years 9 y…" at bounding box center [430, 263] width 72 height 26
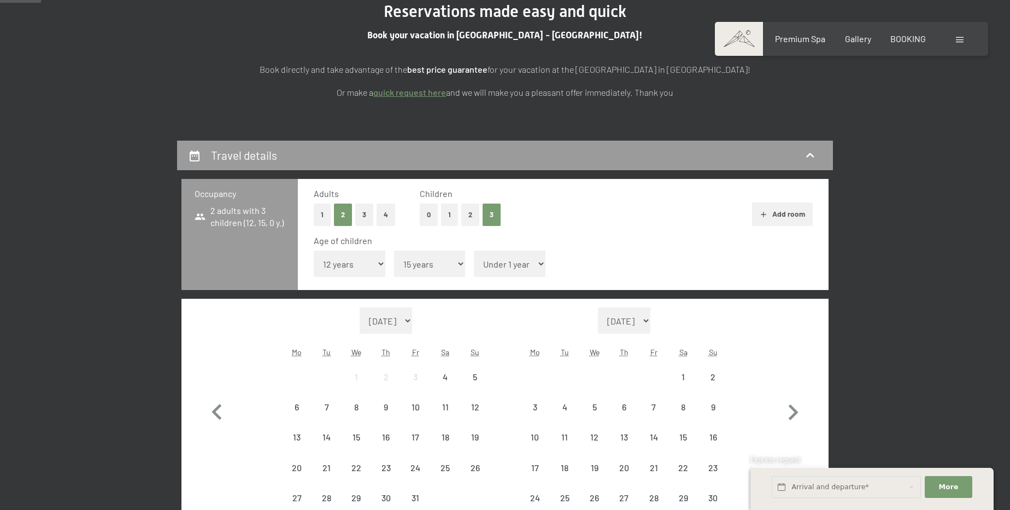
click at [513, 269] on select "Under 1 year 1 year 2 years 3 years 4 years 5 years 6 years 7 years 8 years 9 y…" at bounding box center [510, 263] width 72 height 26
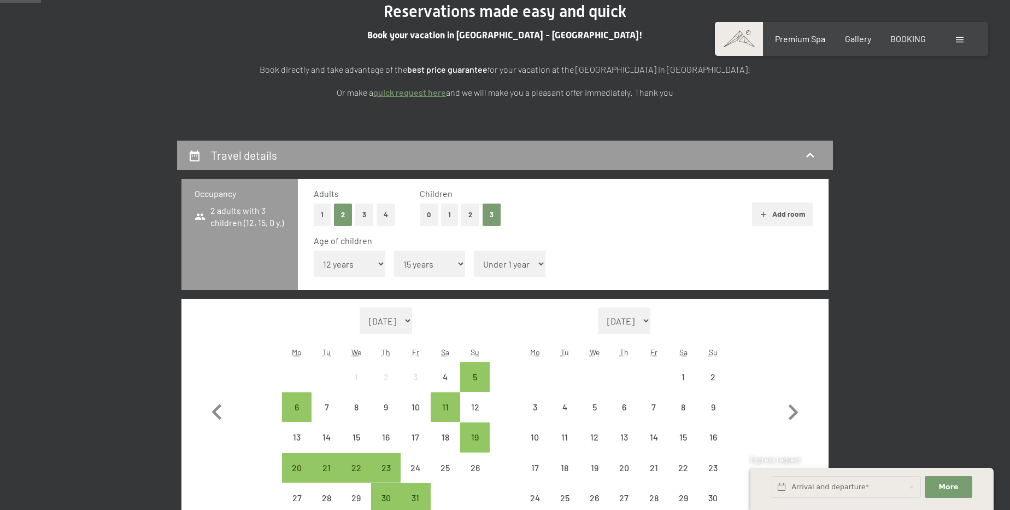
select select "17"
click at [474, 250] on select "Under 1 year 1 year 2 years 3 years 4 years 5 years 6 years 7 years 8 years 9 y…" at bounding box center [510, 263] width 72 height 26
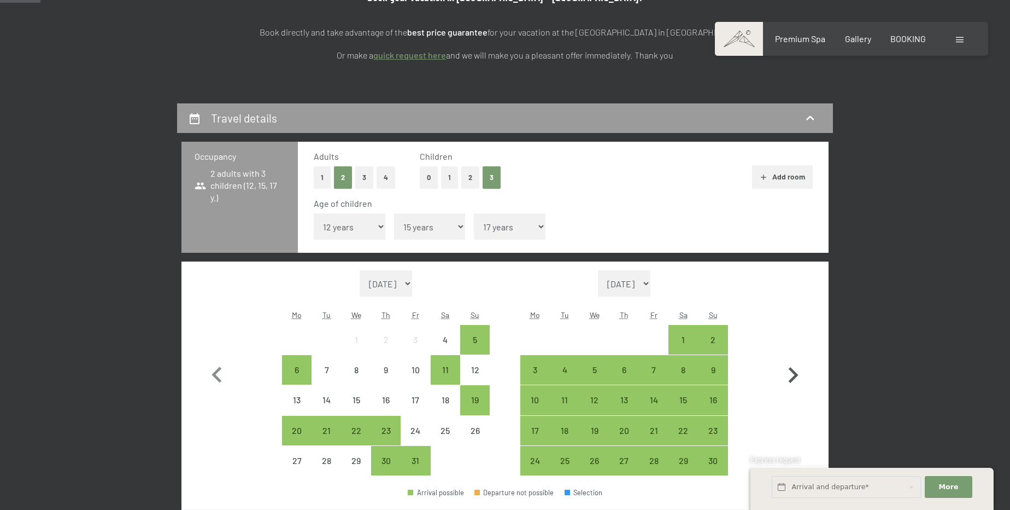
scroll to position [298, 0]
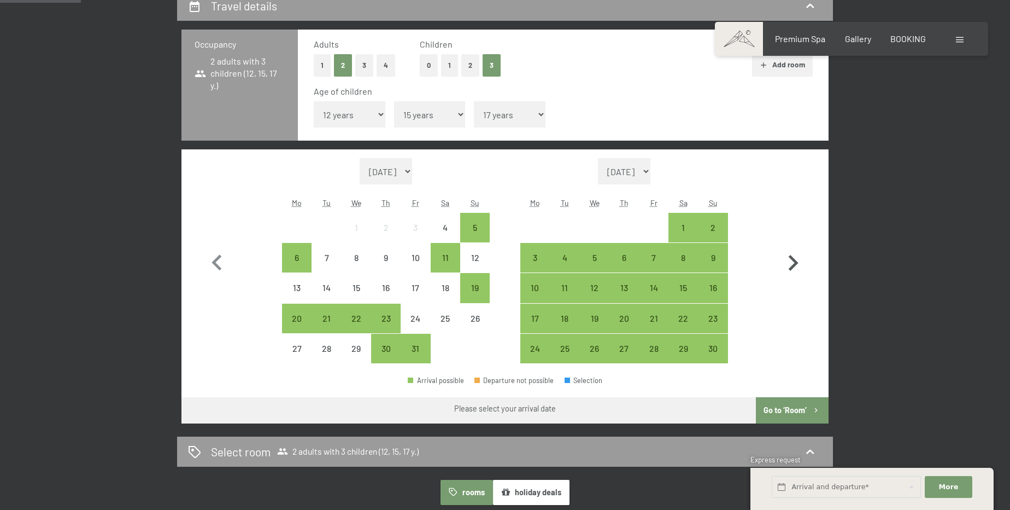
click at [783, 261] on icon "button" at bounding box center [793, 263] width 32 height 32
select select "2025-11-01"
select select "2025-12-01"
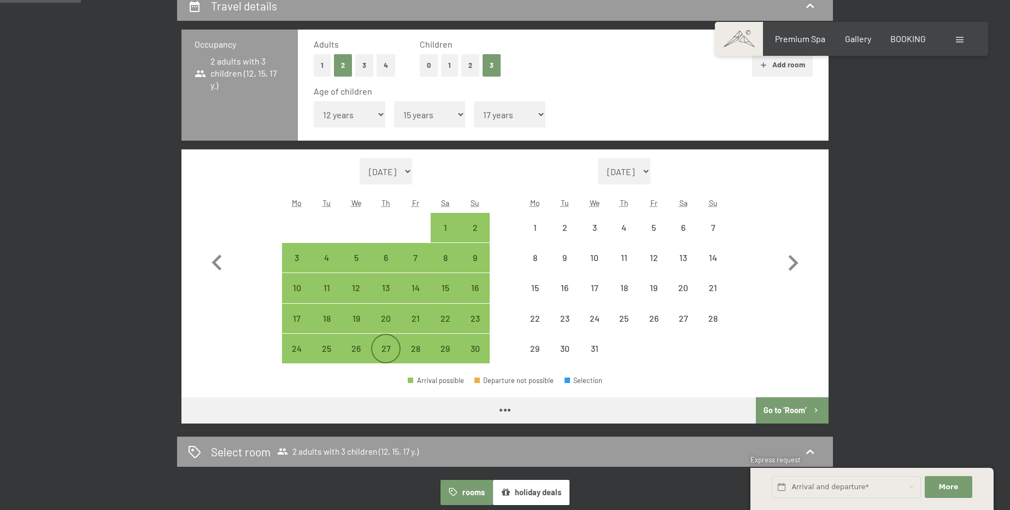
select select "2025-11-01"
select select "2025-12-01"
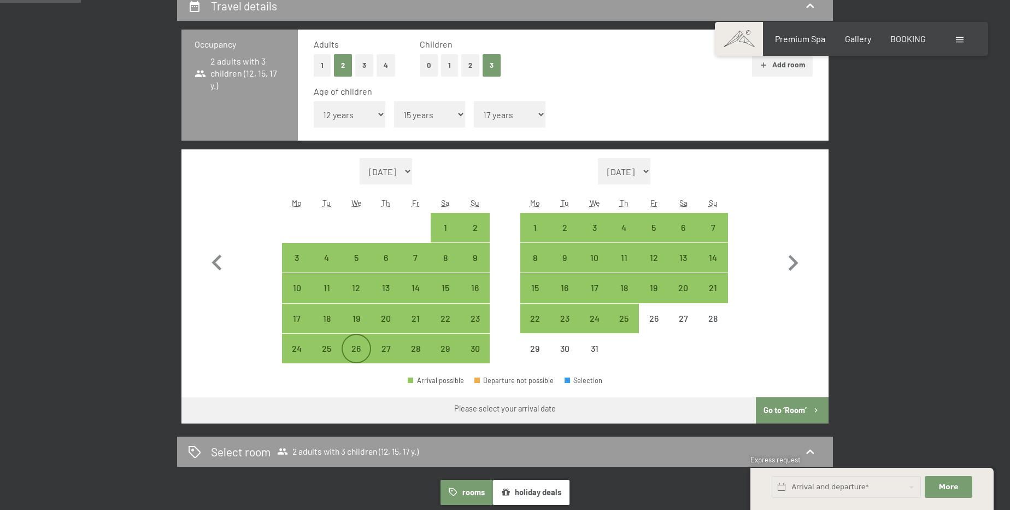
click at [360, 350] on div "26" at bounding box center [356, 357] width 27 height 27
select select "2025-11-01"
select select "2025-12-01"
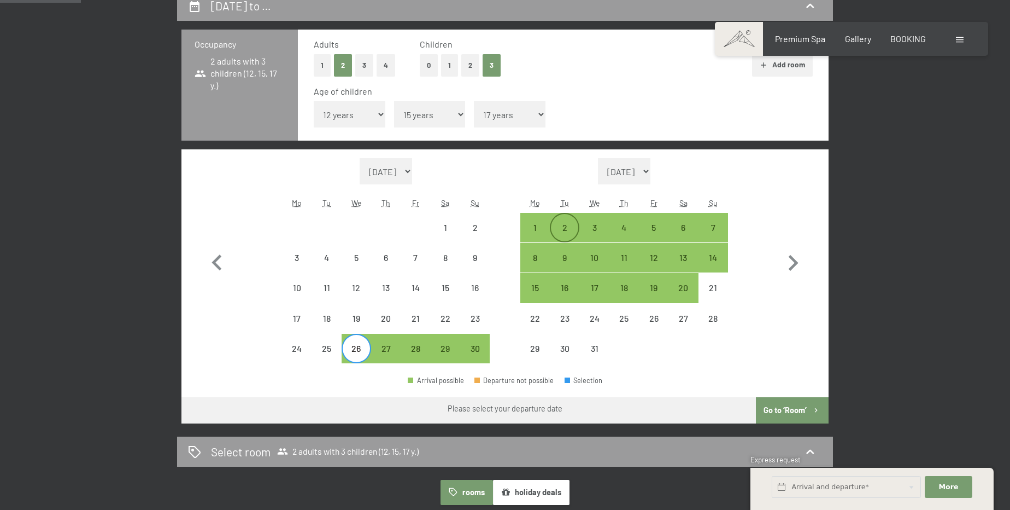
click at [570, 216] on div "2" at bounding box center [564, 227] width 27 height 27
select select "2025-11-01"
select select "2025-12-01"
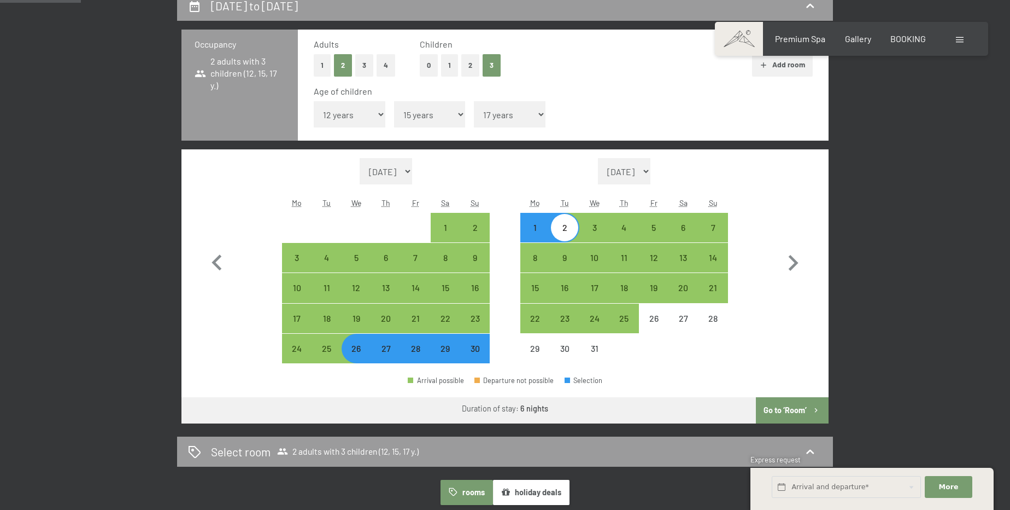
click at [356, 354] on div "26" at bounding box center [356, 357] width 27 height 27
select select "2025-11-01"
select select "2025-12-01"
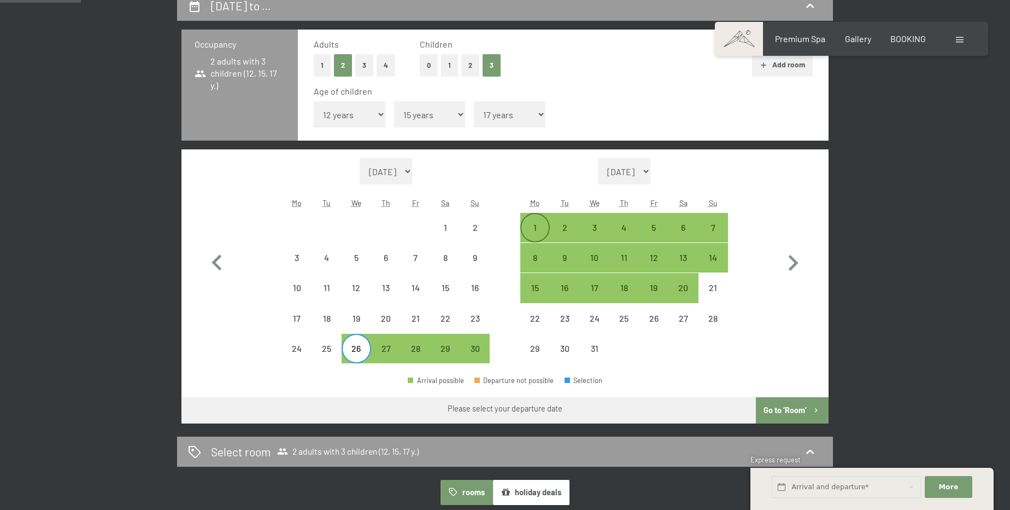
click at [534, 227] on div "1" at bounding box center [535, 236] width 27 height 27
select select "2025-11-01"
select select "2025-12-01"
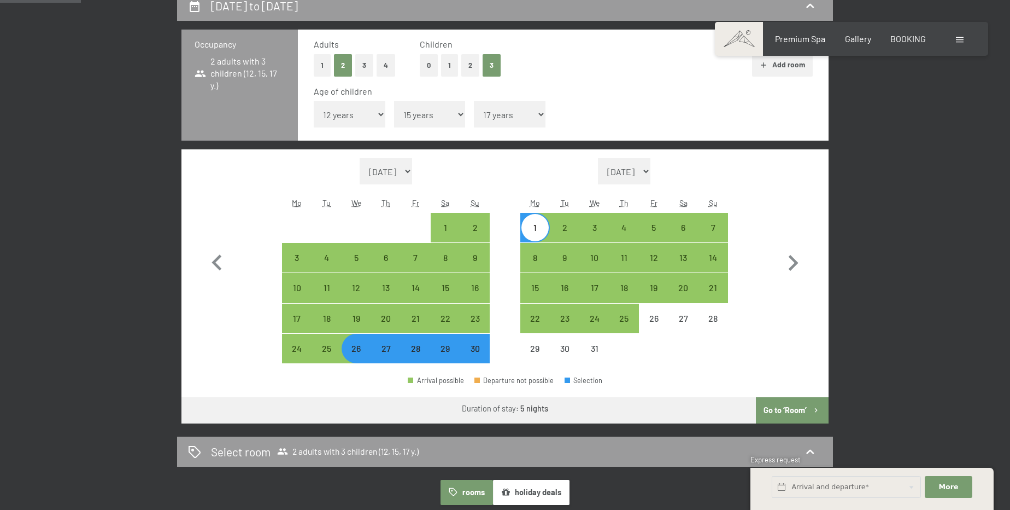
click at [796, 416] on button "Go to ‘Room’" at bounding box center [792, 410] width 73 height 26
select select "2025-11-01"
select select "2025-12-01"
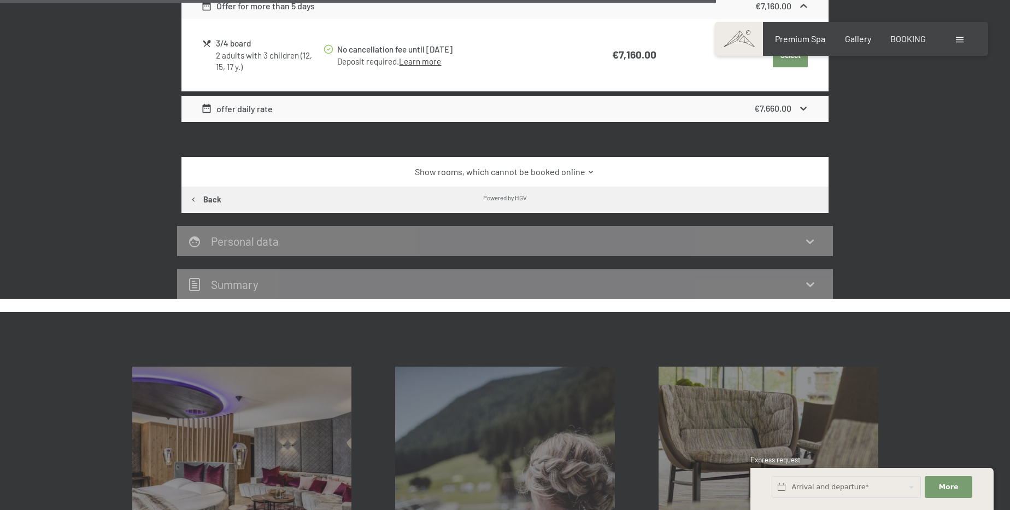
scroll to position [1283, 0]
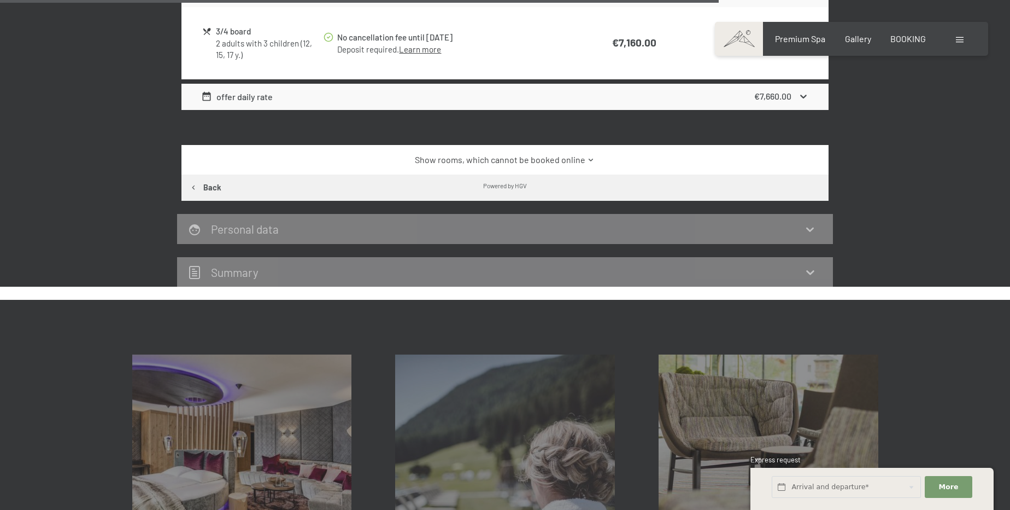
click at [564, 155] on link "Show rooms, which cannot be booked online" at bounding box center [505, 160] width 608 height 12
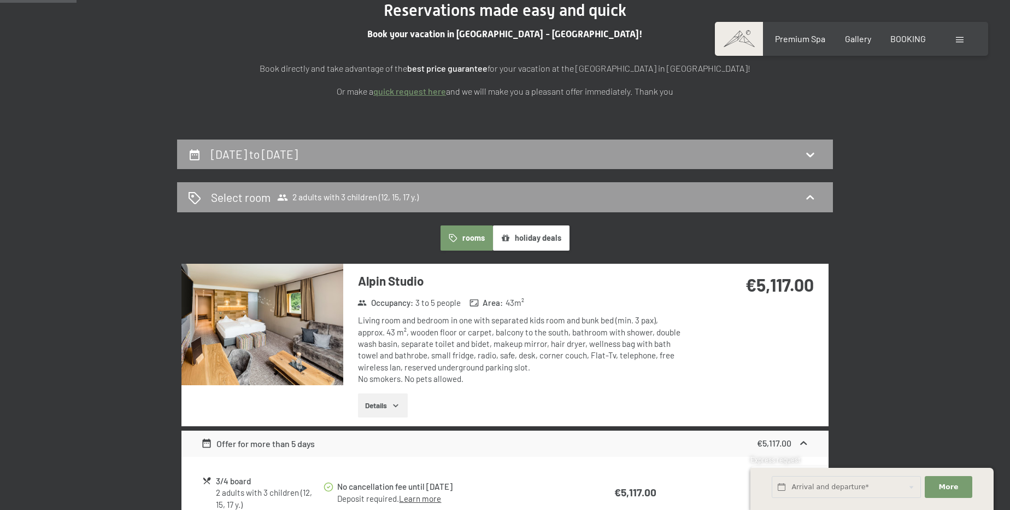
scroll to position [0, 0]
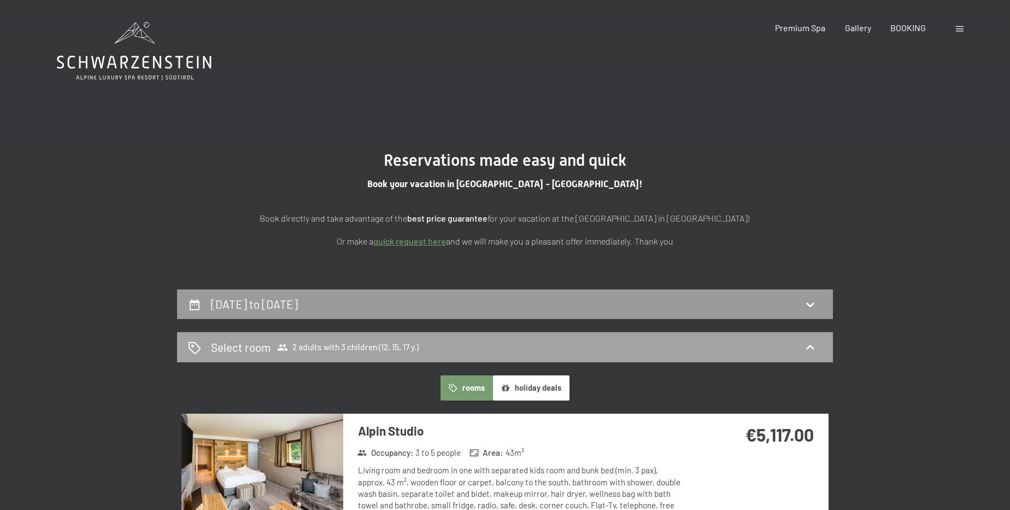
click at [390, 350] on span "2 adults with 3 children (12, 15, 17 y.)" at bounding box center [348, 347] width 142 height 11
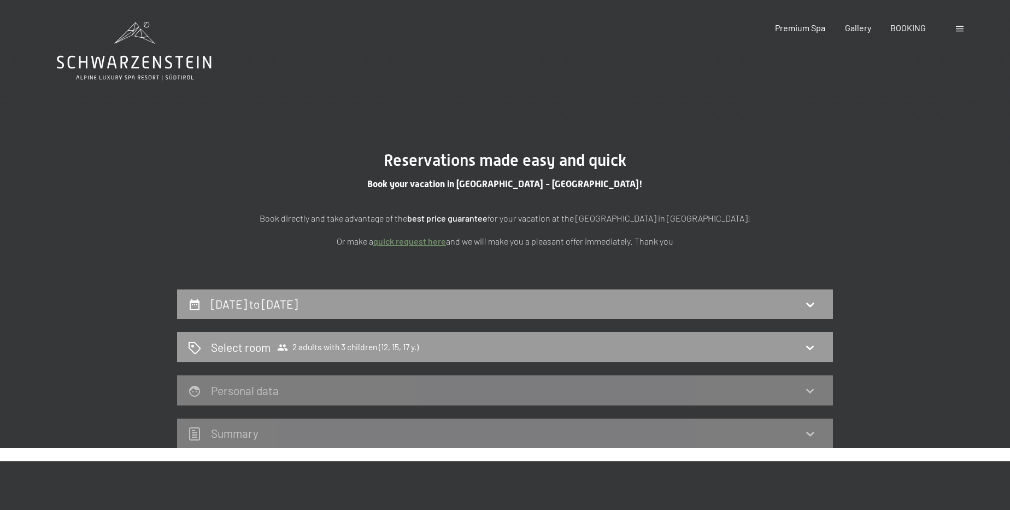
click at [407, 299] on div "26th November to 1st December 2025" at bounding box center [505, 304] width 634 height 16
select select "12"
select select "15"
select select "17"
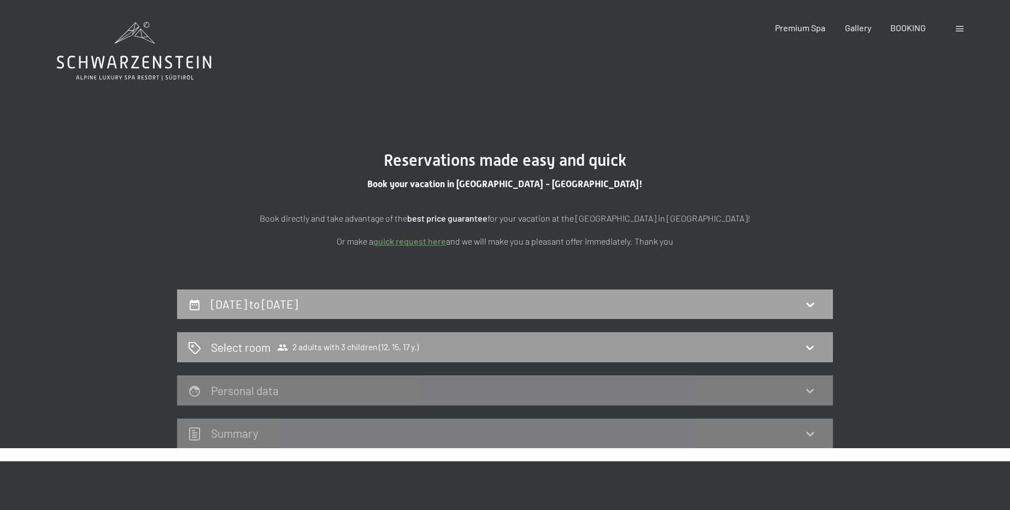
select select "2025-11-01"
select select "2025-12-01"
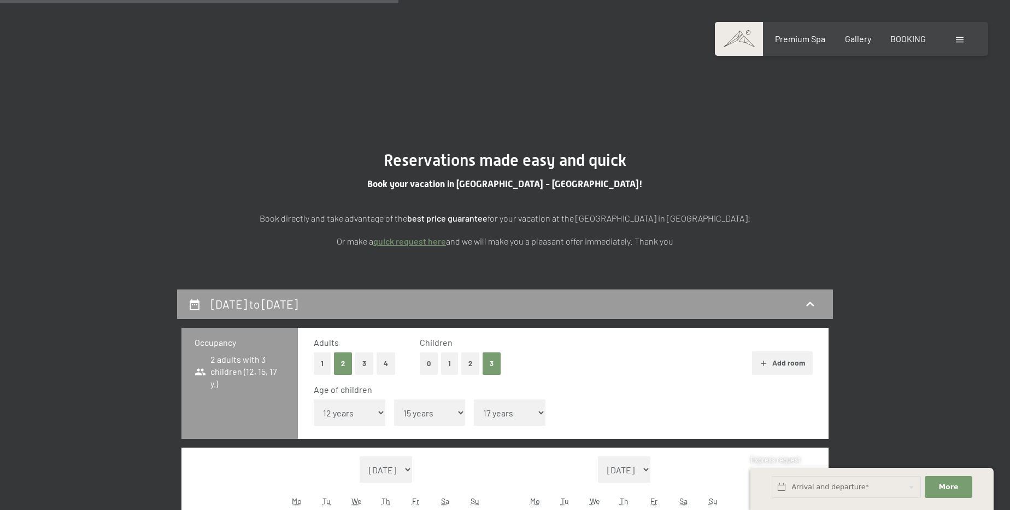
scroll to position [289, 0]
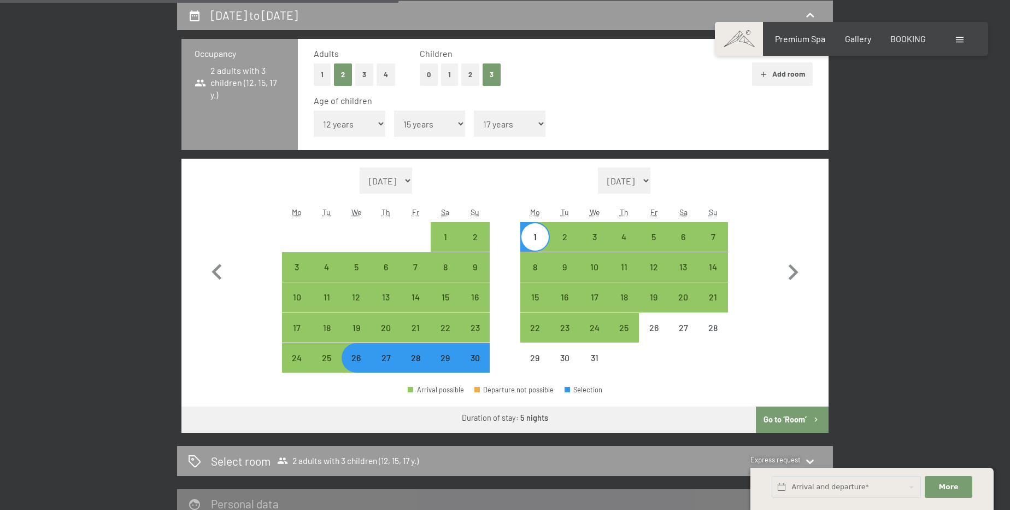
click at [455, 78] on button "1" at bounding box center [449, 74] width 17 height 22
select select "0"
select select "2025-11-01"
select select "2025-12-01"
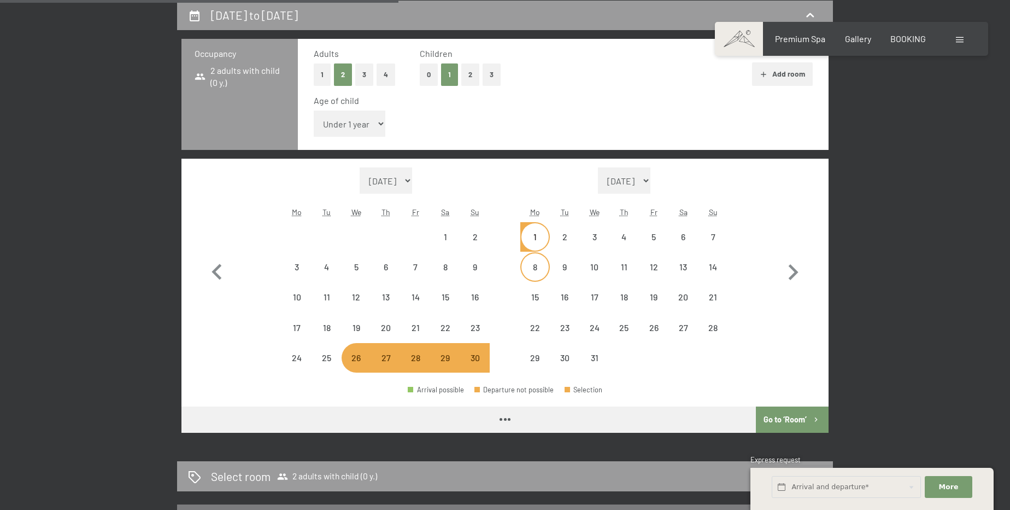
select select "2025-11-01"
select select "2025-12-01"
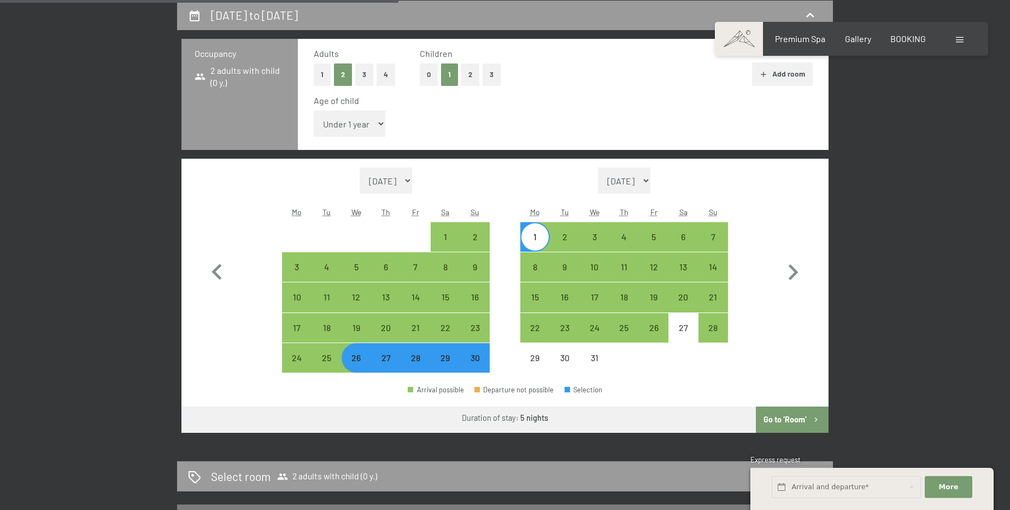
click at [782, 415] on button "Go to ‘Room’" at bounding box center [792, 419] width 73 height 26
select select "2025-11-01"
select select "2025-12-01"
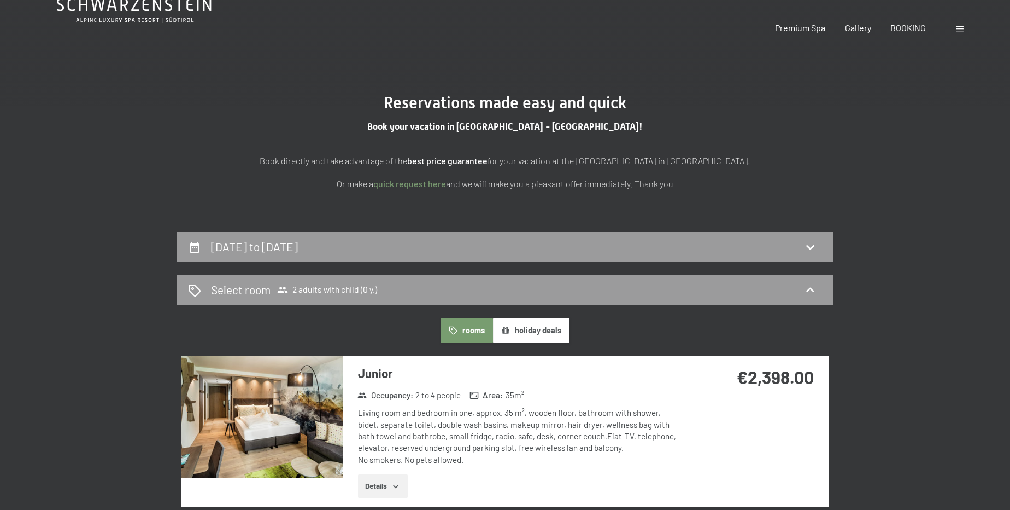
scroll to position [0, 0]
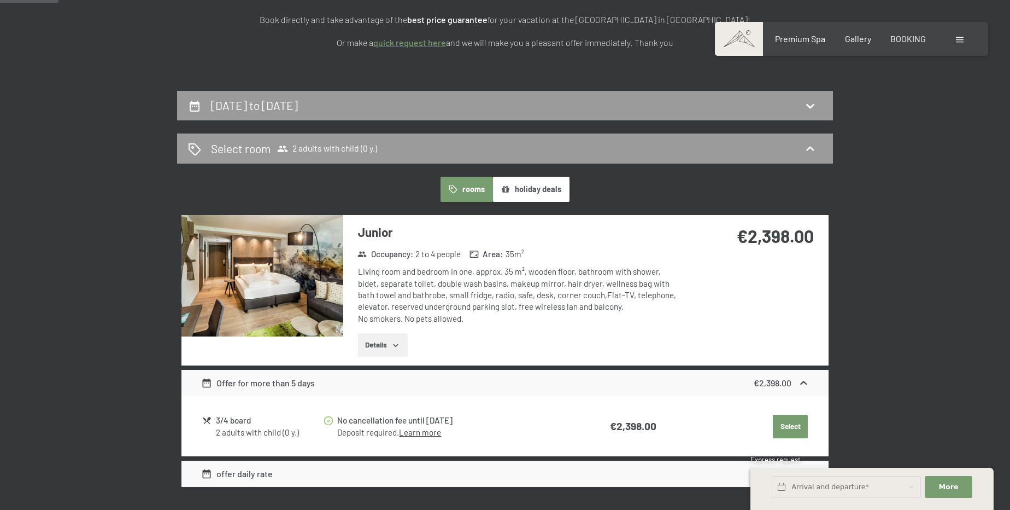
click at [374, 87] on section "Reservations made easy and quick Book your vacation in South Tyrol - Italy! Boo…" at bounding box center [505, 1] width 1010 height 180
click at [298, 102] on h2 "26th November to 1st December 2025" at bounding box center [254, 105] width 87 height 14
select select "2025-11-01"
select select "2025-12-01"
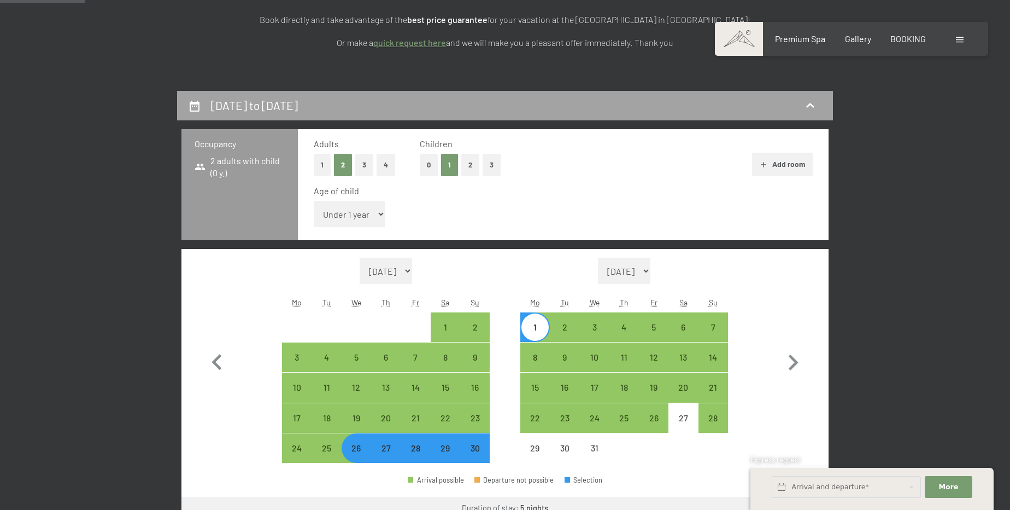
scroll to position [289, 0]
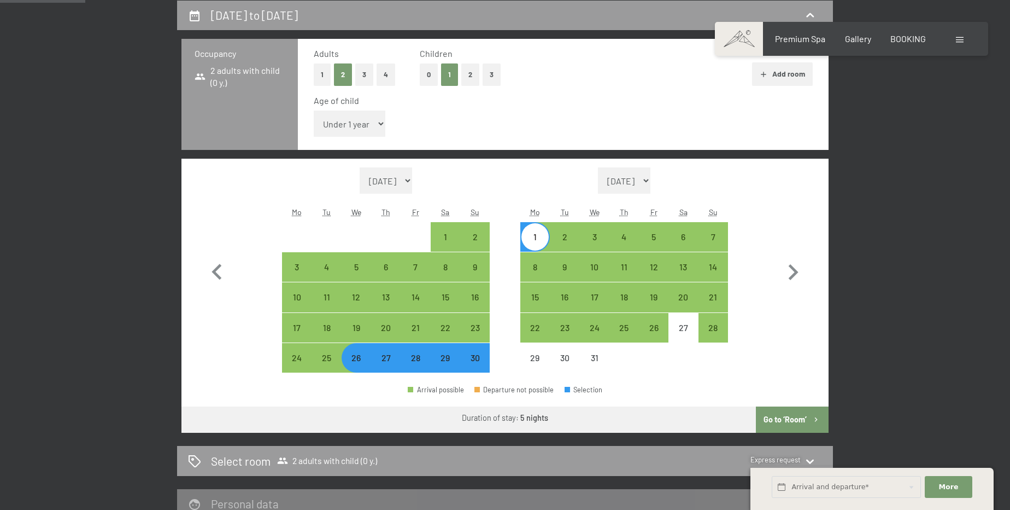
click at [423, 74] on button "0" at bounding box center [429, 74] width 18 height 22
select select "2025-11-01"
select select "2025-12-01"
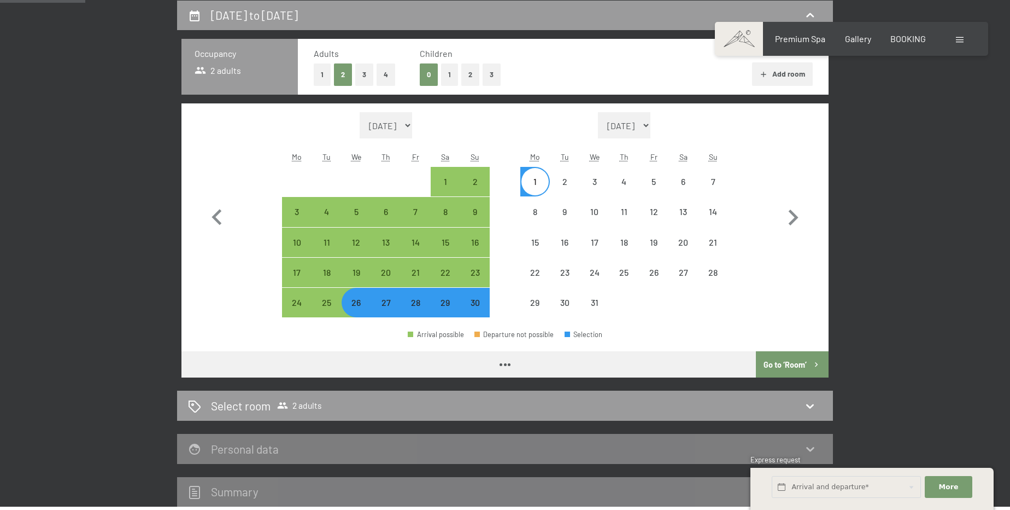
click at [801, 362] on button "Go to ‘Room’" at bounding box center [792, 364] width 73 height 26
select select "2025-11-01"
select select "2025-12-01"
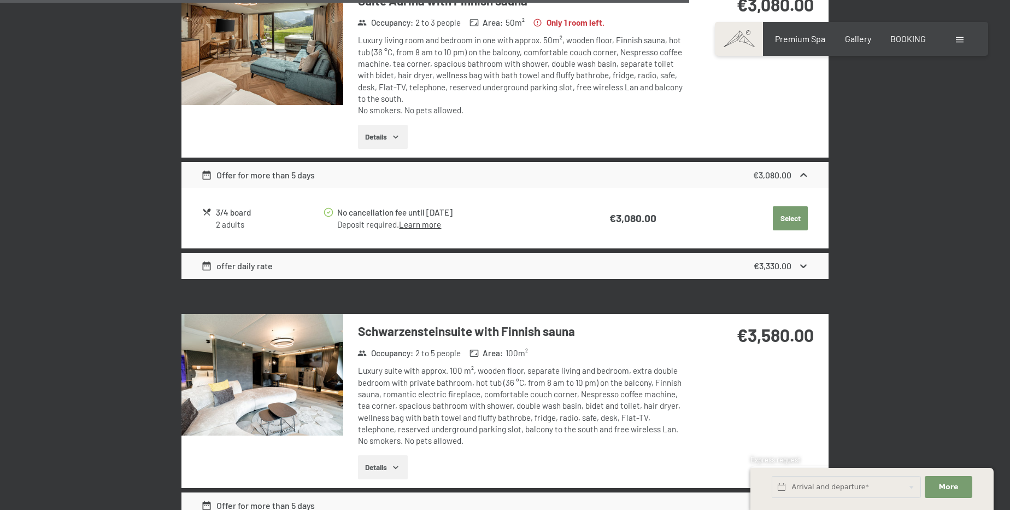
scroll to position [2227, 0]
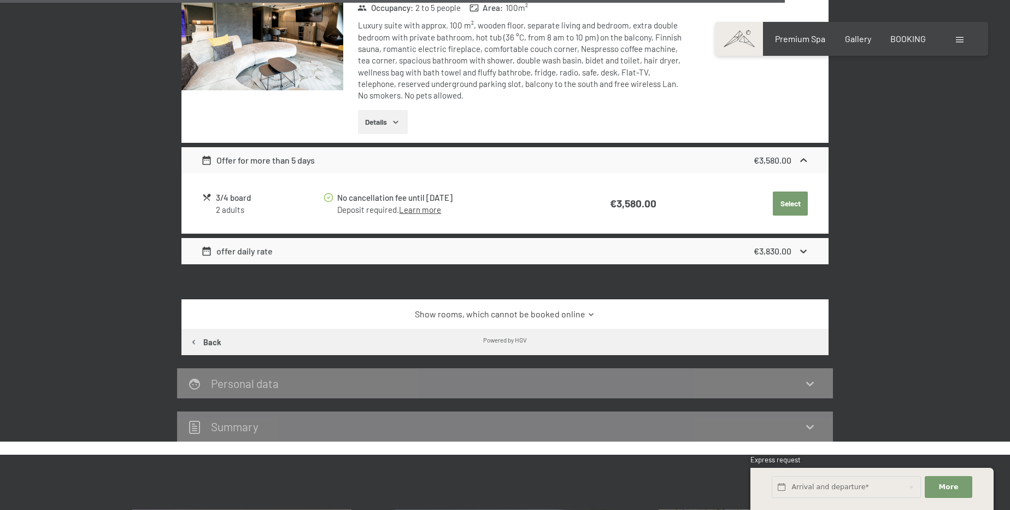
click at [554, 308] on link "Show rooms, which cannot be booked online" at bounding box center [505, 314] width 608 height 12
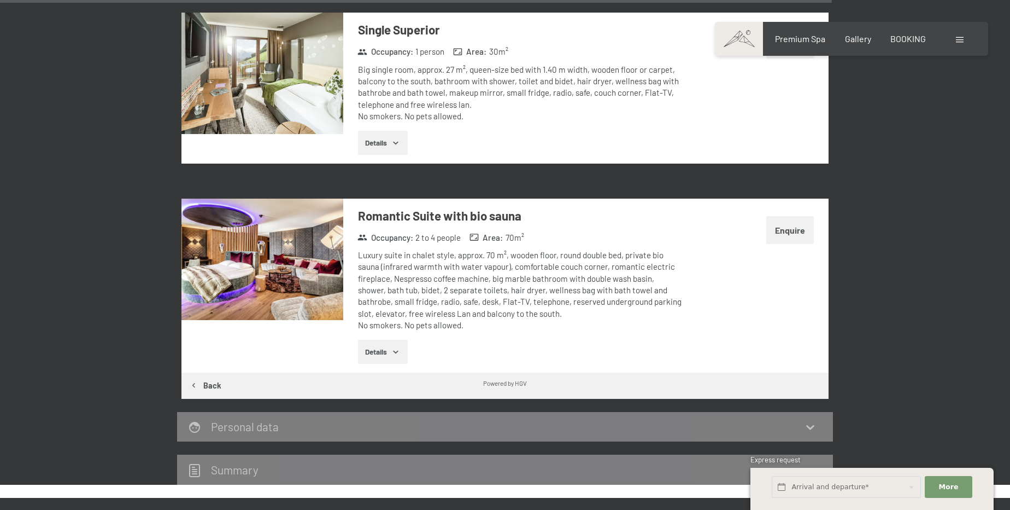
scroll to position [3519, 0]
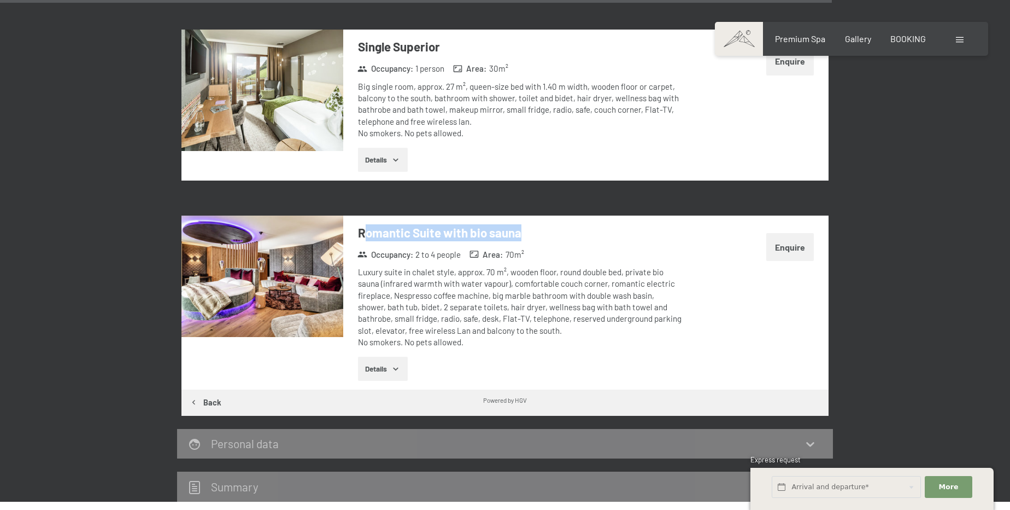
drag, startPoint x: 366, startPoint y: 204, endPoint x: 582, endPoint y: 208, distance: 216.5
click at [582, 224] on h3 "Romantic Suite with bio sauna" at bounding box center [520, 232] width 325 height 17
click at [372, 266] on div "Luxury suite in chalet style, approx. 70 m², wooden floor, round double bed, pr…" at bounding box center [520, 306] width 325 height 81
click at [311, 253] on img at bounding box center [263, 275] width 162 height 121
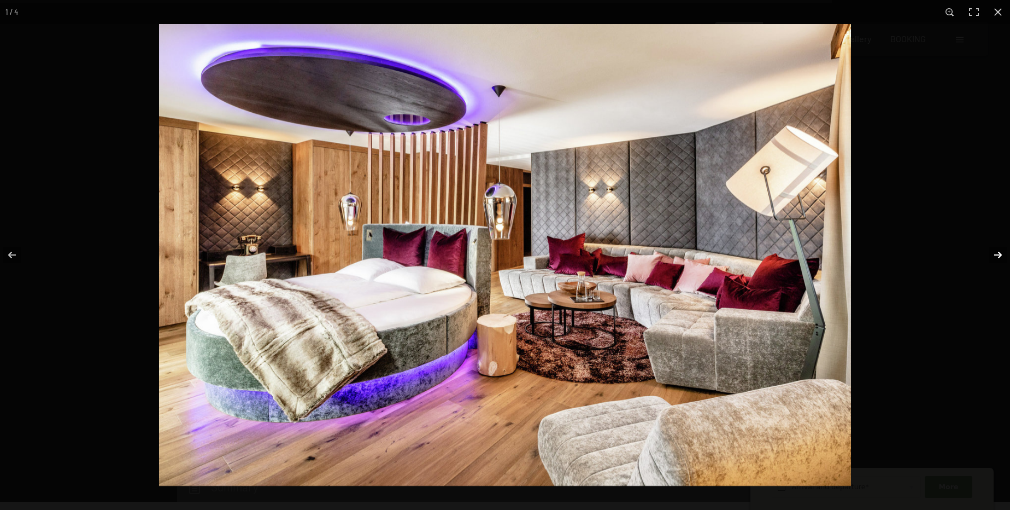
click at [997, 254] on button "button" at bounding box center [991, 254] width 38 height 55
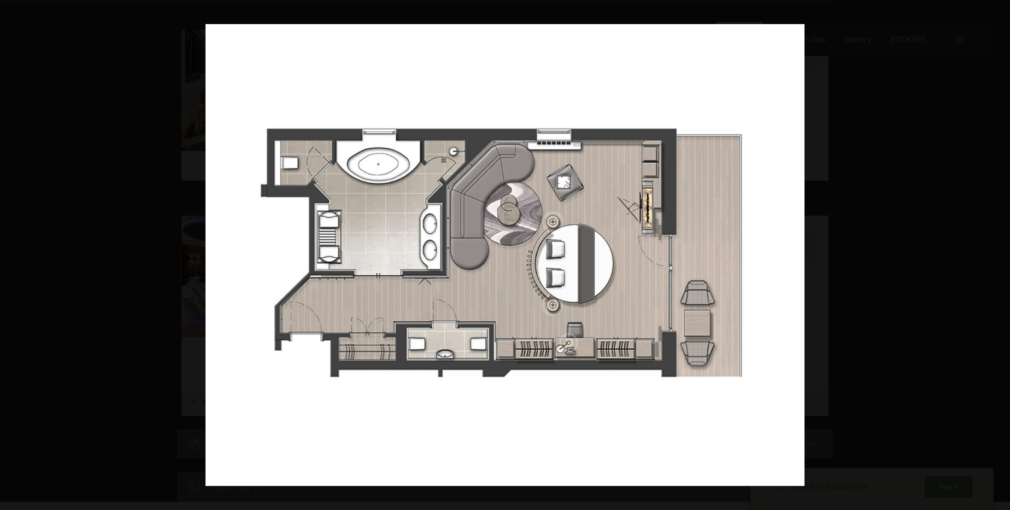
click at [997, 254] on button "button" at bounding box center [991, 254] width 38 height 55
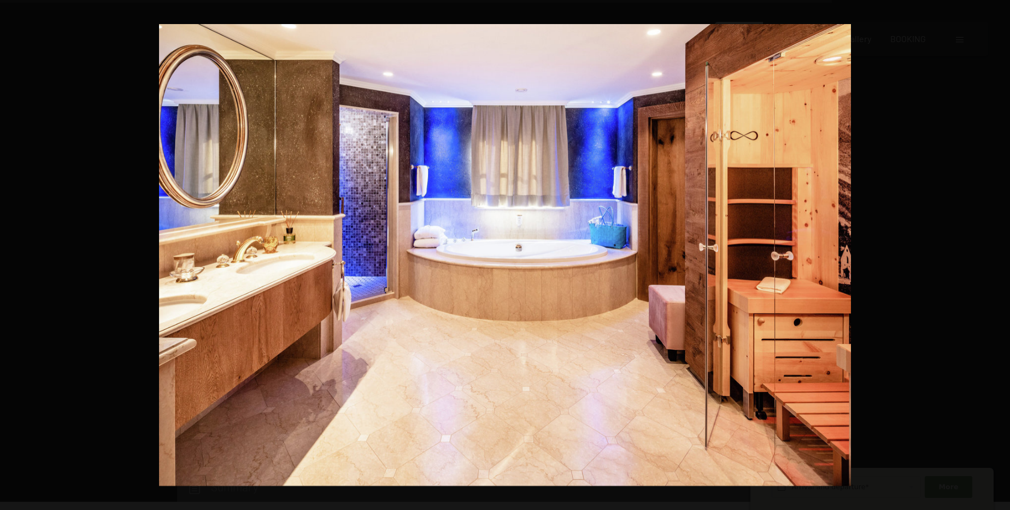
click at [997, 254] on button "button" at bounding box center [991, 254] width 38 height 55
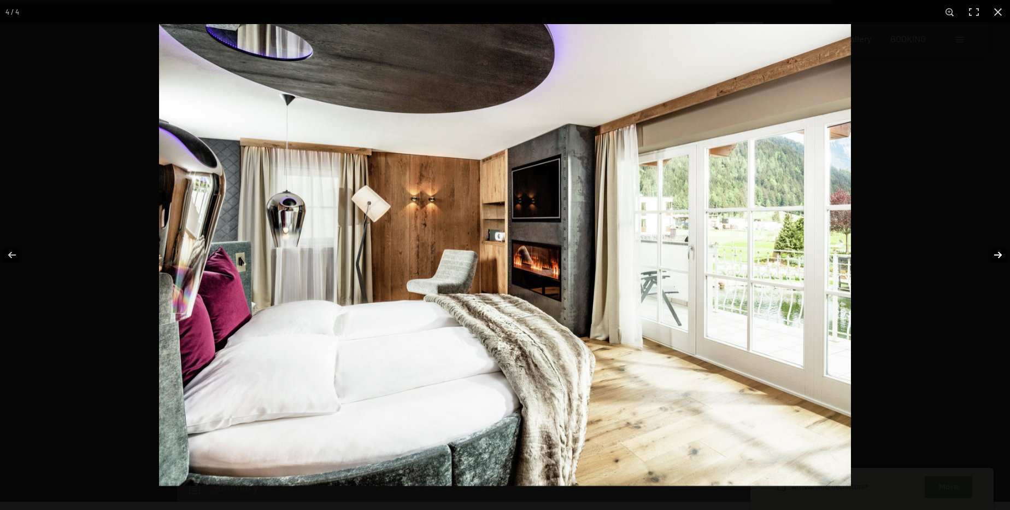
click at [1003, 256] on button "button" at bounding box center [991, 254] width 38 height 55
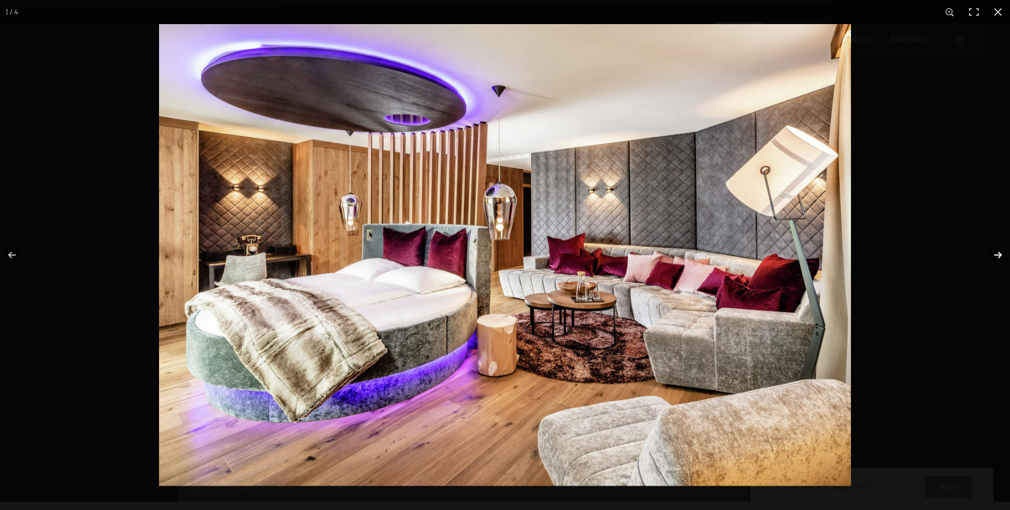
click at [1003, 256] on button "button" at bounding box center [991, 254] width 38 height 55
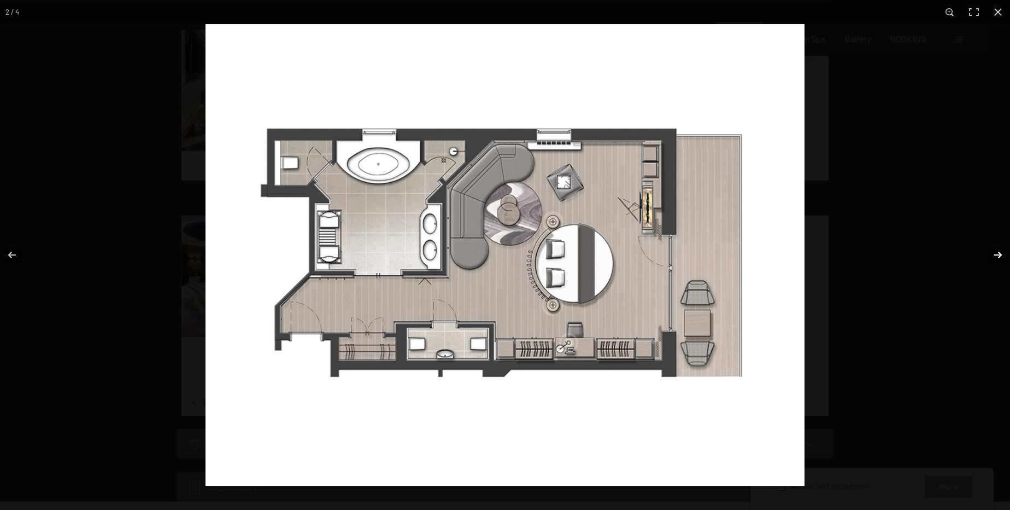
click at [1003, 256] on button "button" at bounding box center [991, 254] width 38 height 55
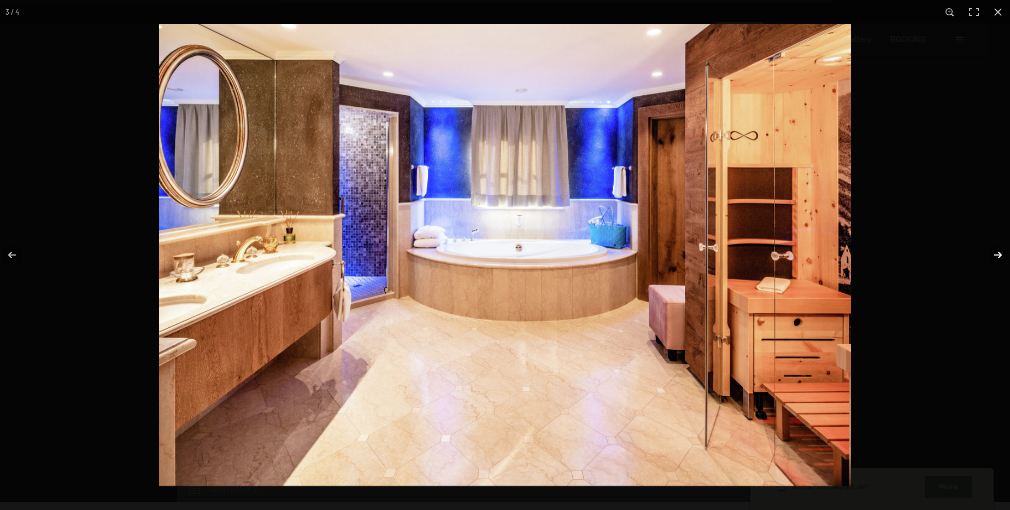
click at [1003, 256] on button "button" at bounding box center [991, 254] width 38 height 55
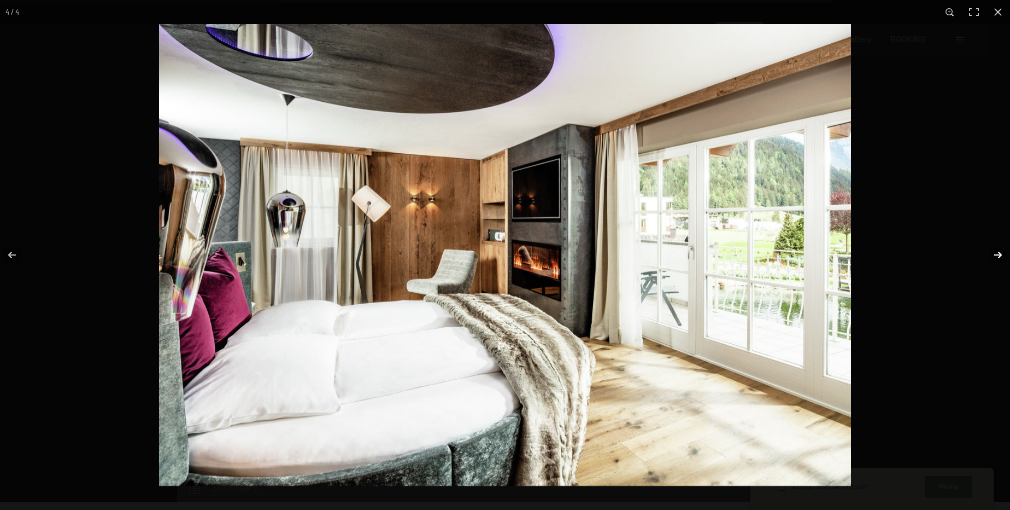
click at [1003, 256] on button "button" at bounding box center [991, 254] width 38 height 55
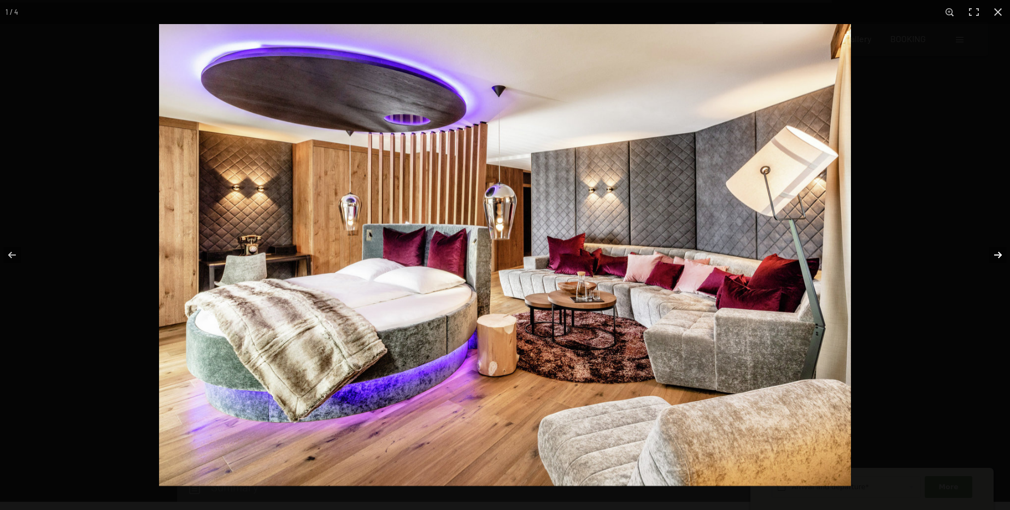
click at [1003, 256] on button "button" at bounding box center [991, 254] width 38 height 55
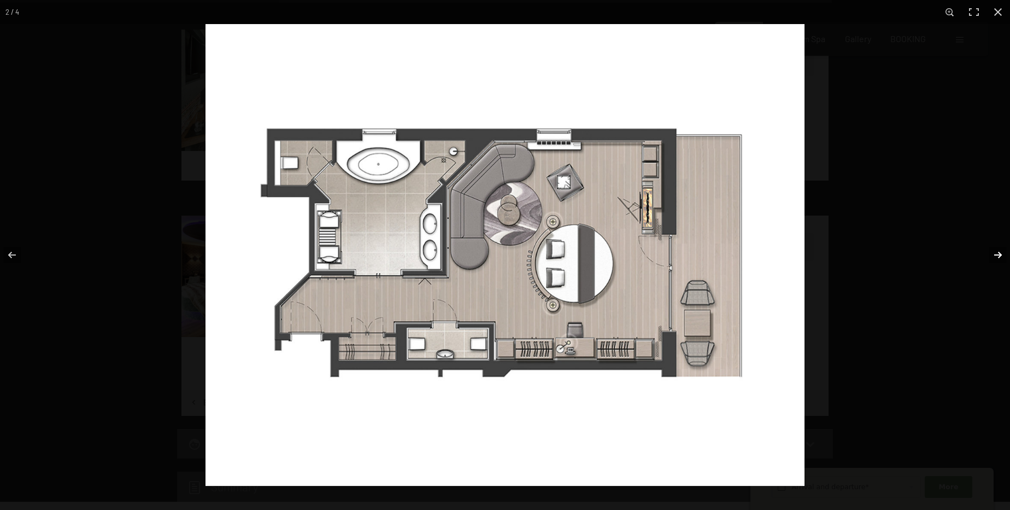
click at [1003, 256] on button "button" at bounding box center [991, 254] width 38 height 55
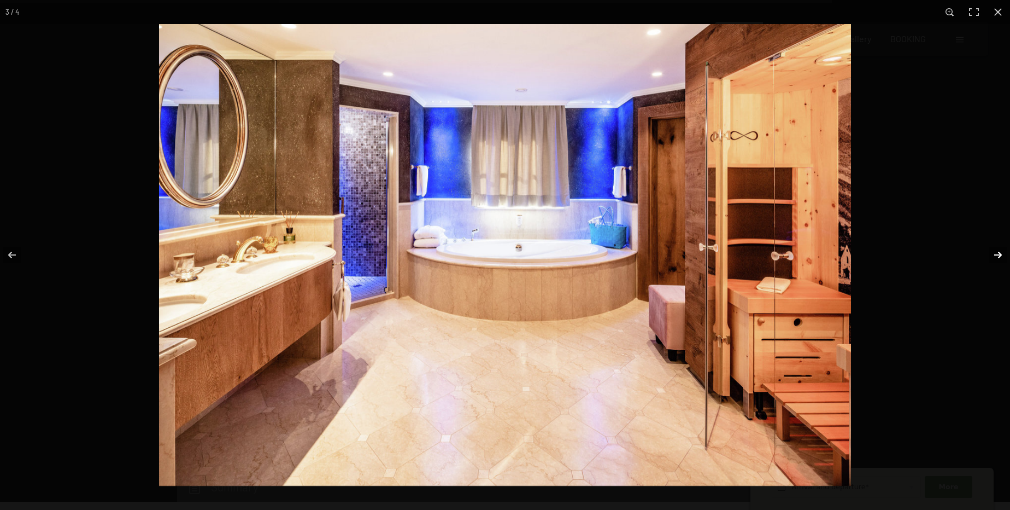
click at [1003, 256] on button "button" at bounding box center [991, 254] width 38 height 55
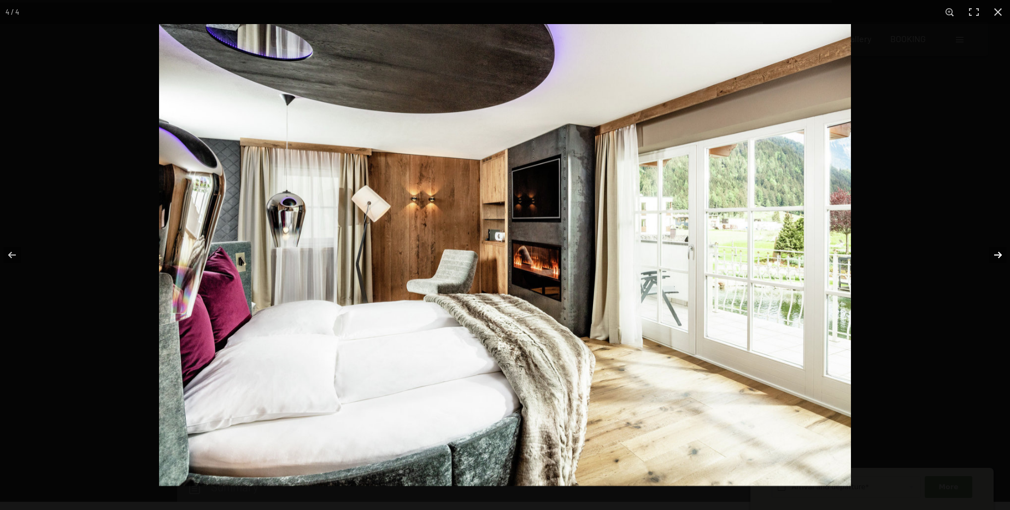
click at [1003, 256] on button "button" at bounding box center [991, 254] width 38 height 55
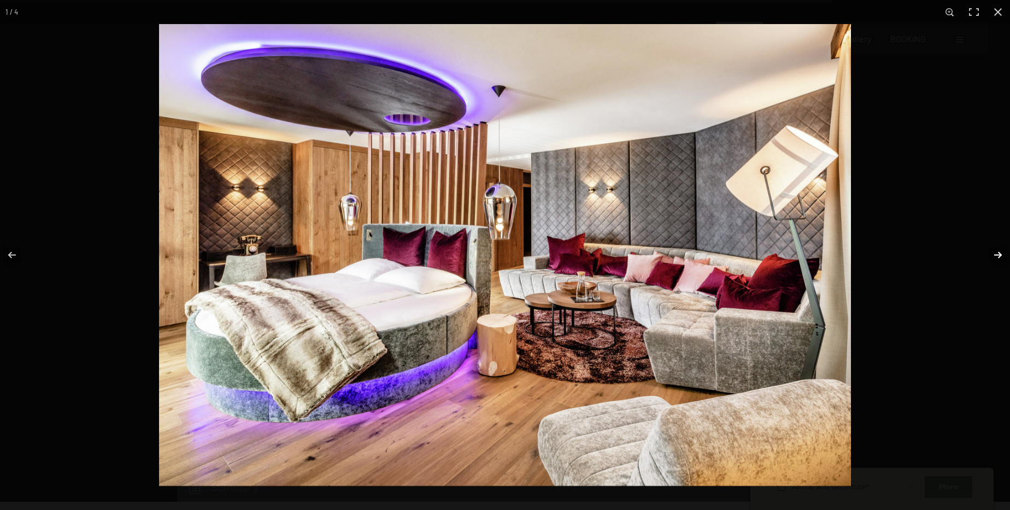
click at [1002, 251] on button "button" at bounding box center [991, 254] width 38 height 55
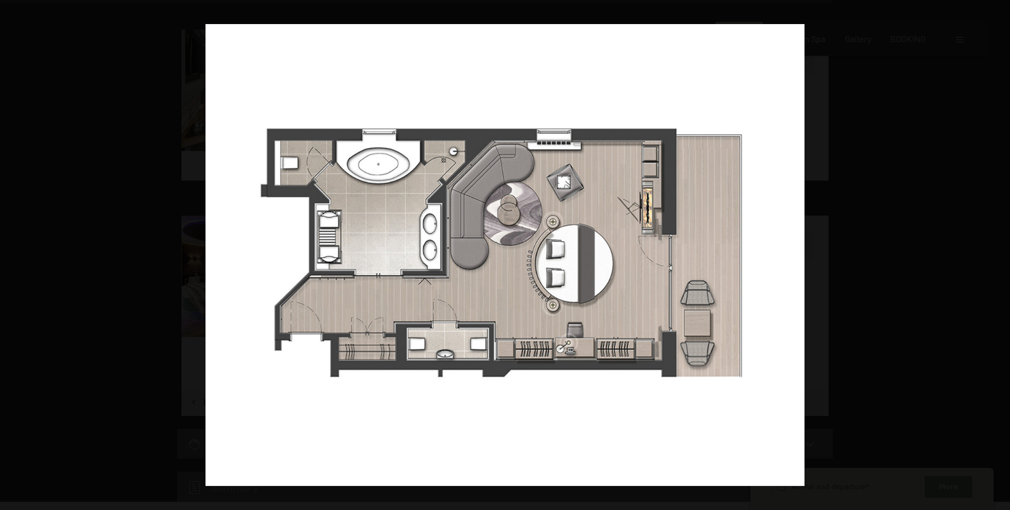
click at [1002, 251] on button "button" at bounding box center [991, 254] width 38 height 55
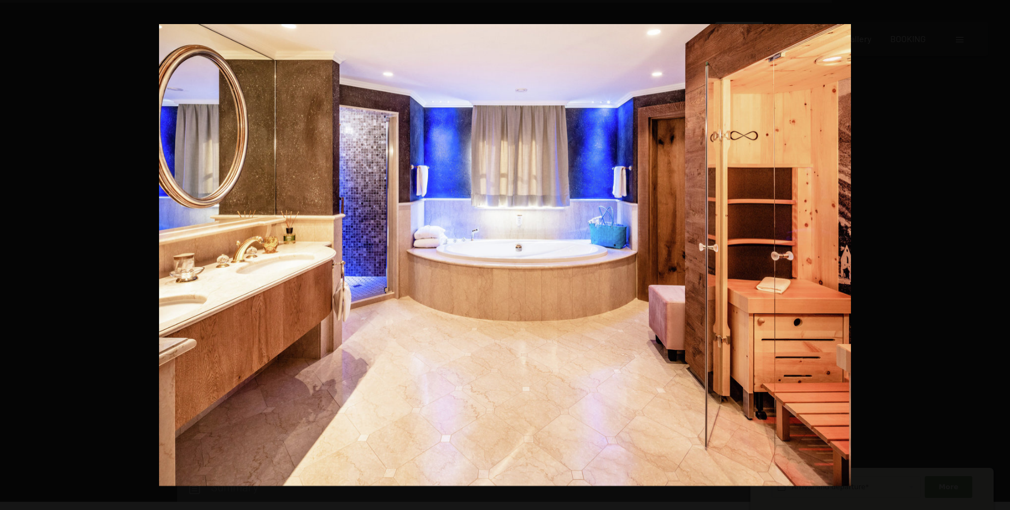
click at [1002, 251] on button "button" at bounding box center [991, 254] width 38 height 55
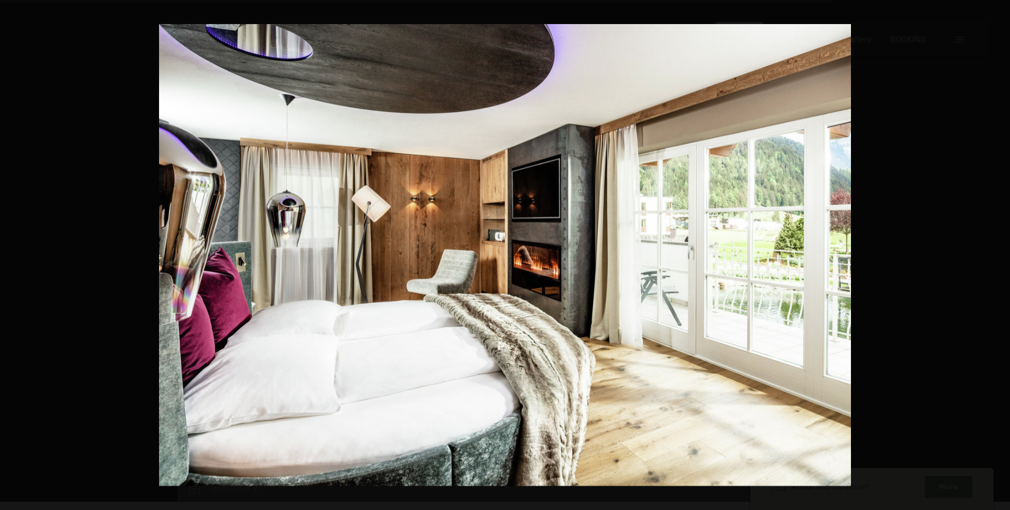
click at [1002, 251] on button "button" at bounding box center [991, 254] width 38 height 55
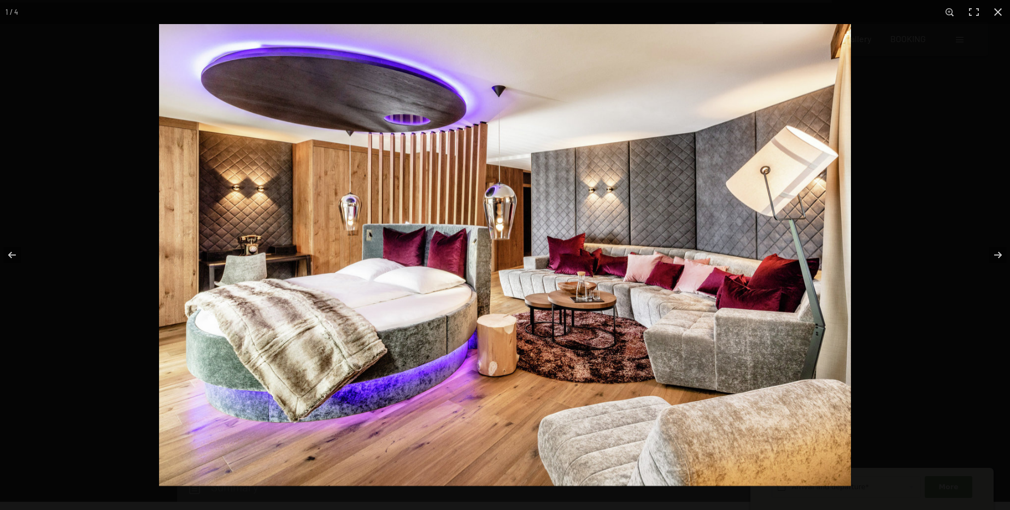
click at [936, 219] on div at bounding box center [664, 279] width 1010 height 510
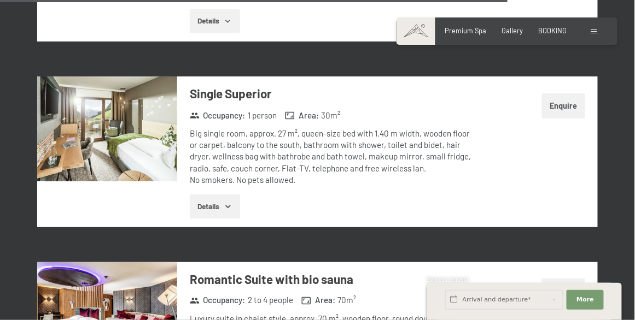
click at [143, 126] on img at bounding box center [107, 129] width 140 height 105
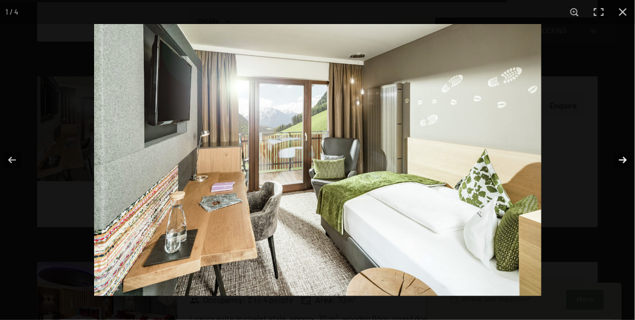
click at [621, 161] on button "button" at bounding box center [615, 160] width 38 height 55
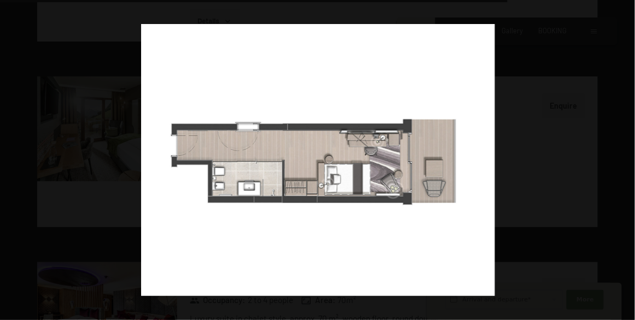
click at [621, 161] on button "button" at bounding box center [615, 160] width 38 height 55
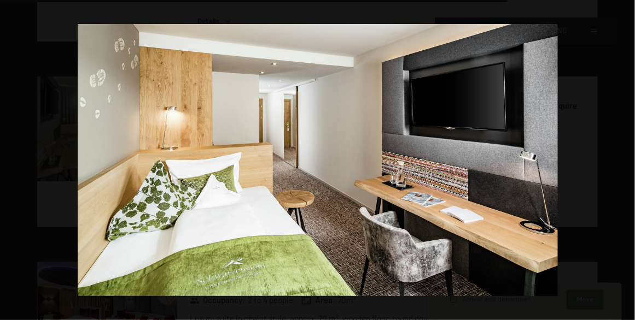
click at [621, 161] on button "button" at bounding box center [615, 160] width 38 height 55
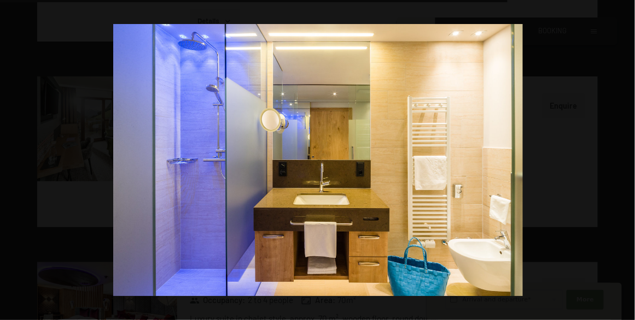
click at [621, 161] on button "button" at bounding box center [615, 160] width 38 height 55
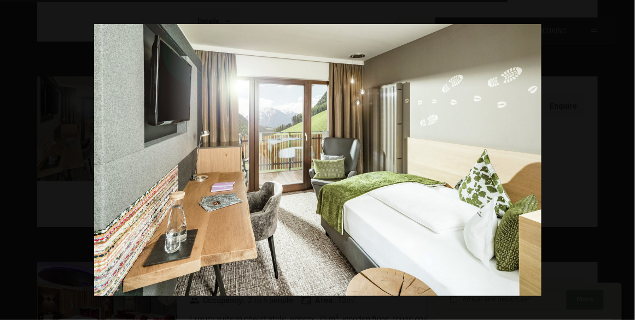
click at [621, 161] on button "button" at bounding box center [615, 160] width 38 height 55
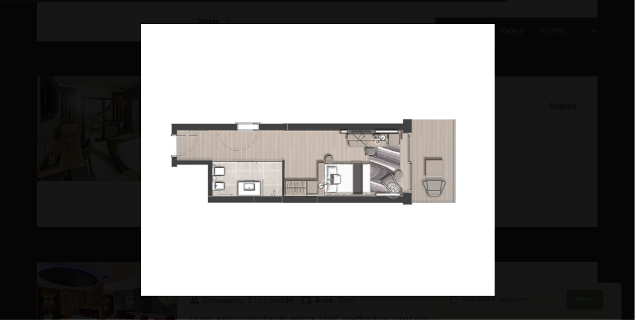
click at [621, 161] on button "button" at bounding box center [615, 160] width 38 height 55
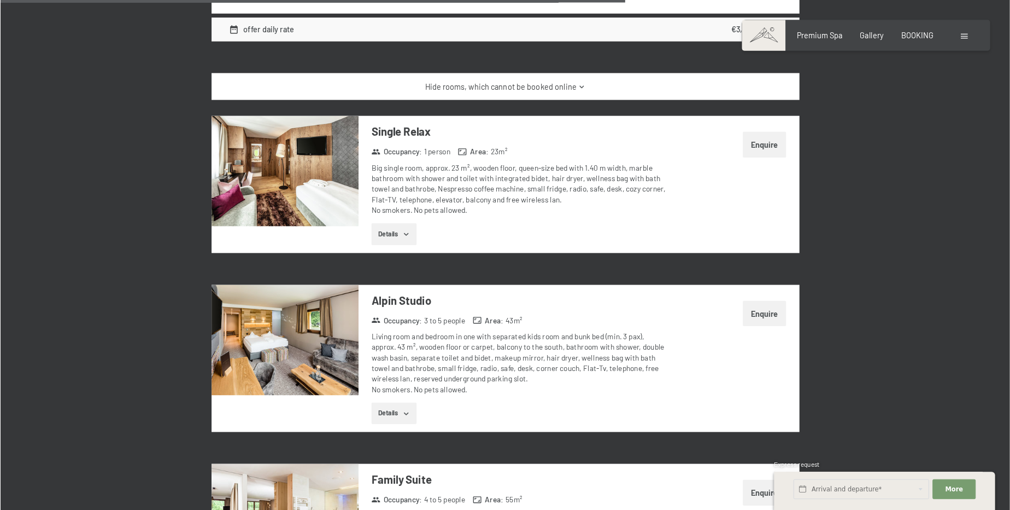
scroll to position [2644, 0]
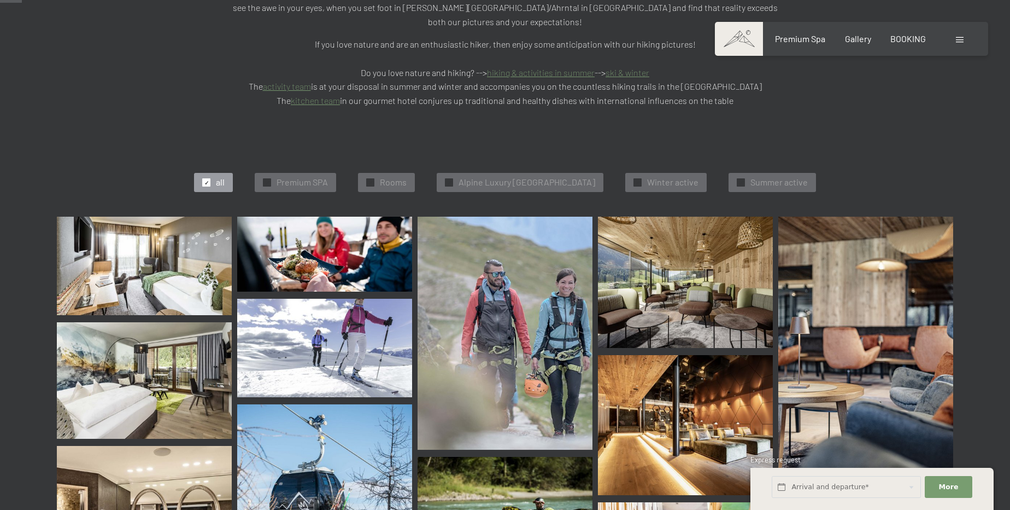
click at [151, 227] on img at bounding box center [144, 265] width 175 height 98
